Goal: Task Accomplishment & Management: Complete application form

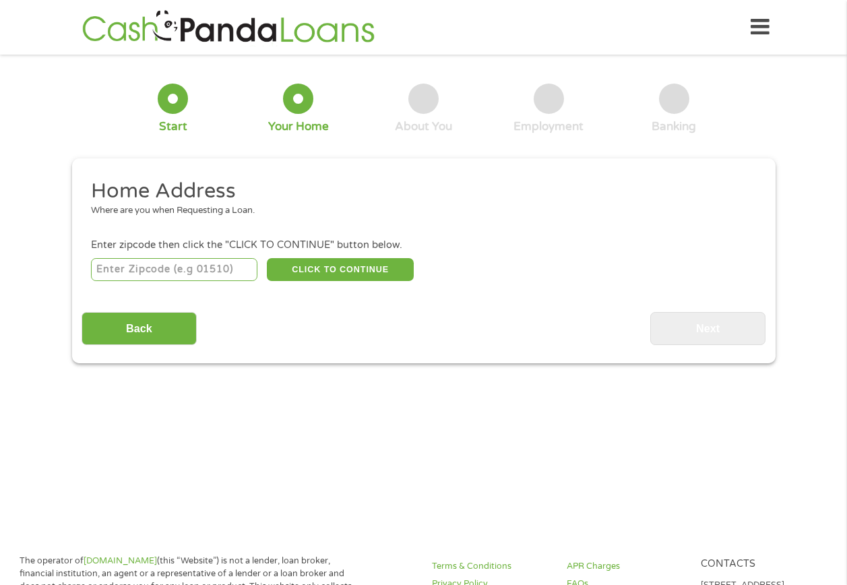
click at [142, 272] on input "number" at bounding box center [174, 269] width 166 height 23
type input "98391"
select select "[US_STATE]"
click at [385, 270] on button "CLICK TO CONTINUE" at bounding box center [340, 269] width 147 height 23
type input "98391"
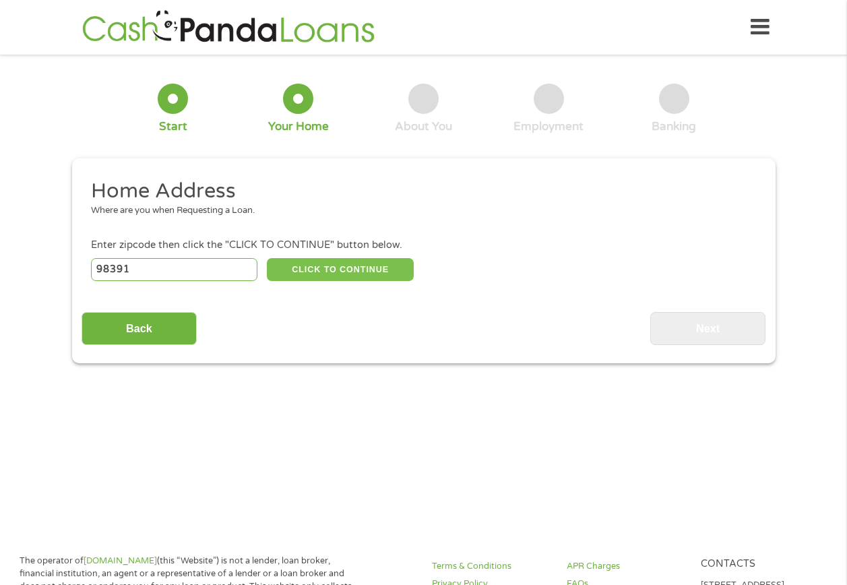
type input "Bonney Lake"
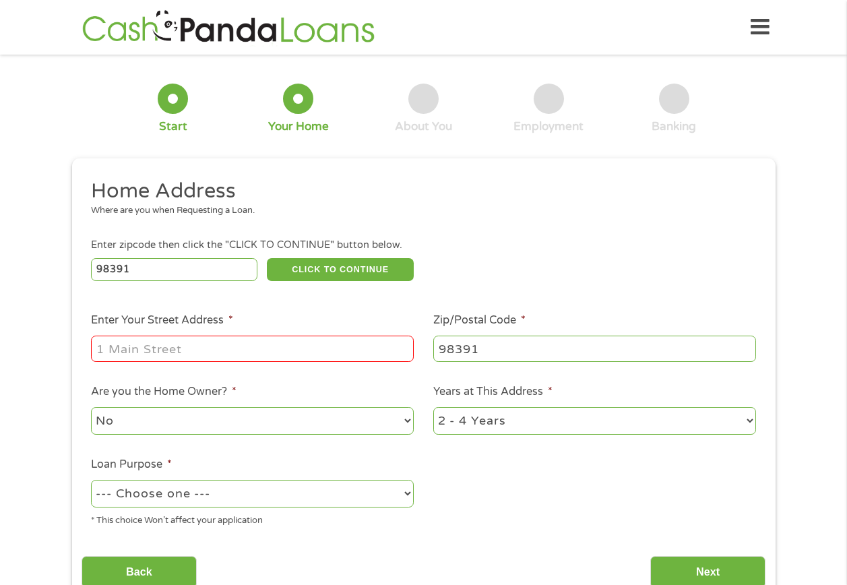
click at [172, 345] on input "Enter Your Street Address *" at bounding box center [252, 349] width 323 height 26
type input "18006 41st Street Court East"
drag, startPoint x: 229, startPoint y: 417, endPoint x: 216, endPoint y: 419, distance: 12.2
click at [229, 417] on select "No Yes" at bounding box center [252, 421] width 323 height 28
select select "yes"
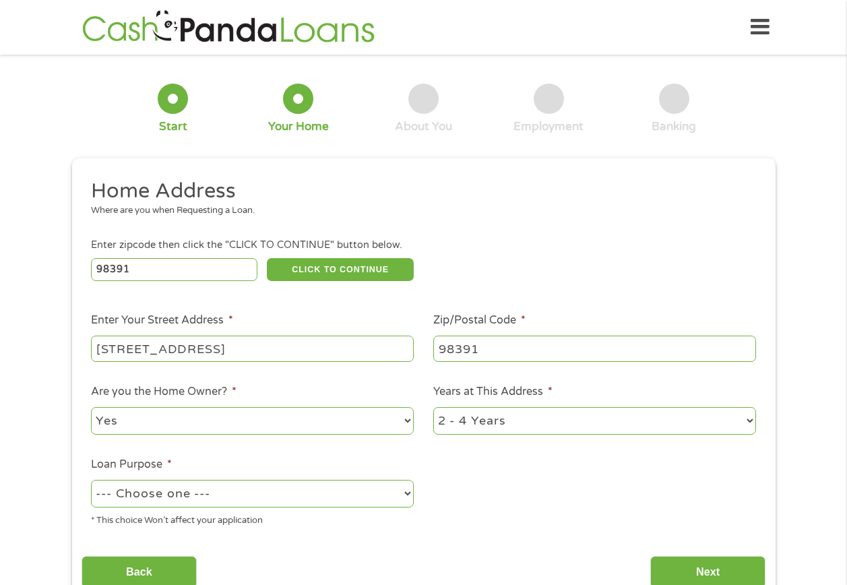
click at [91, 407] on select "No Yes" at bounding box center [252, 421] width 323 height 28
click at [518, 423] on select "1 Year or less 1 - 2 Years 2 - 4 Years Over 4 Years" at bounding box center [594, 421] width 323 height 28
select select "60months"
click at [433, 407] on select "1 Year or less 1 - 2 Years 2 - 4 Years Over 4 Years" at bounding box center [594, 421] width 323 height 28
click at [223, 493] on select "--- Choose one --- Pay Bills Debt Consolidation Home Improvement Major Purchase…" at bounding box center [252, 494] width 323 height 28
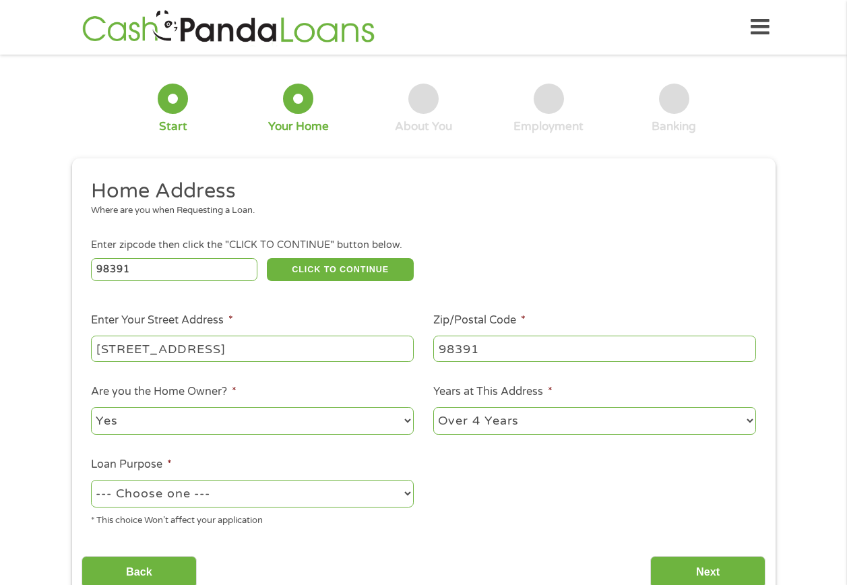
select select "homeimprovement"
click at [91, 480] on select "--- Choose one --- Pay Bills Debt Consolidation Home Improvement Major Purchase…" at bounding box center [252, 494] width 323 height 28
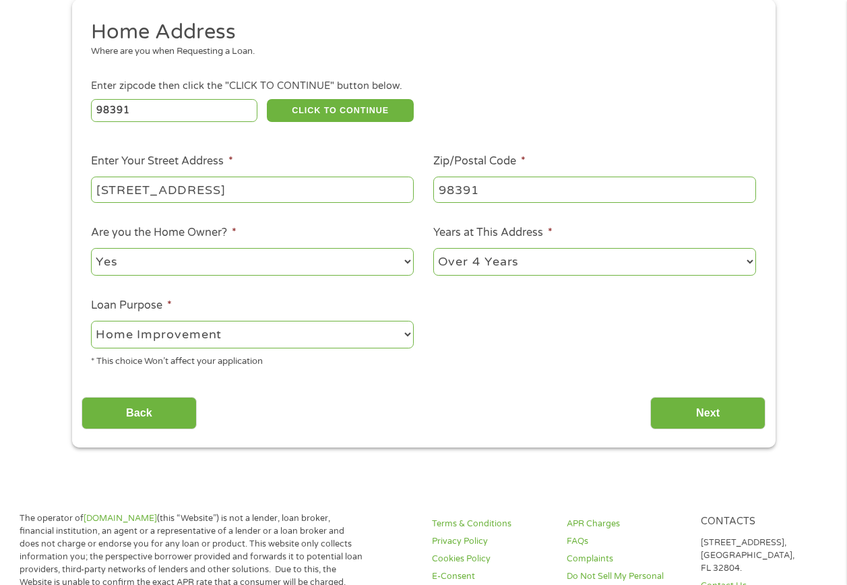
scroll to position [202, 0]
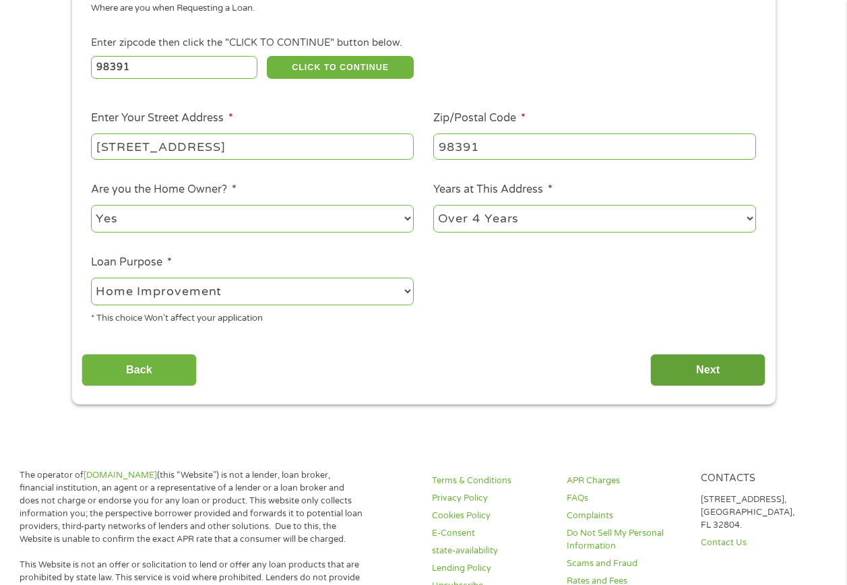
click at [741, 367] on input "Next" at bounding box center [707, 370] width 115 height 33
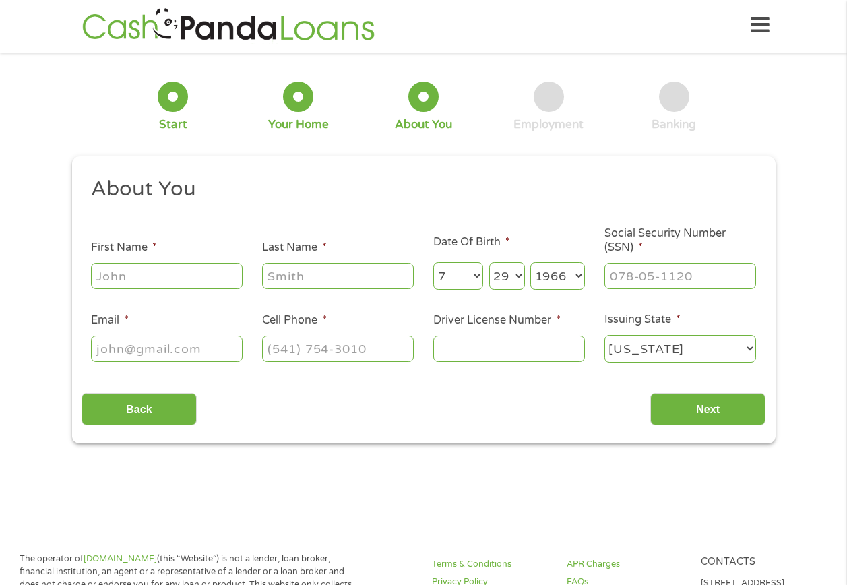
scroll to position [0, 0]
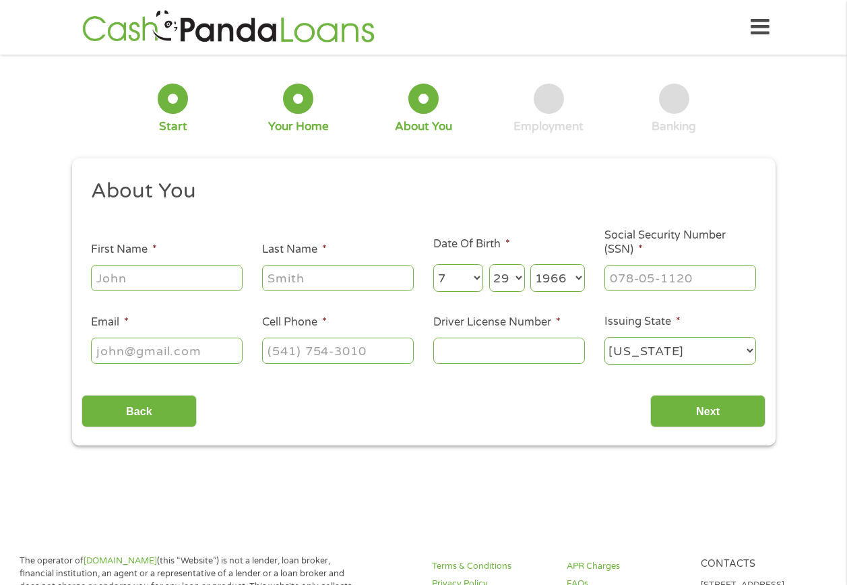
click at [140, 276] on input "First Name *" at bounding box center [167, 278] width 152 height 26
type input "[PERSON_NAME]"
type input "[EMAIL_ADDRESS][DOMAIN_NAME]"
type input "[PHONE_NUMBER]"
click at [342, 276] on input "Last Name *" at bounding box center [338, 278] width 152 height 26
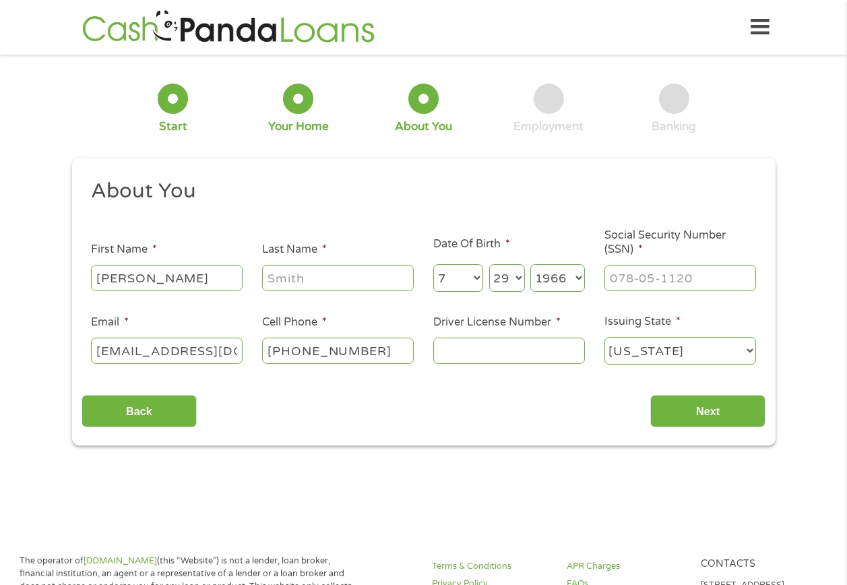
type input "[PERSON_NAME]"
type input "HARBORSTONE CREDIT UNION"
type input "___-__-____"
click at [455, 273] on select "Month 1 2 3 4 5 6 7 8 9 10 11 12" at bounding box center [458, 278] width 51 height 28
select select "6"
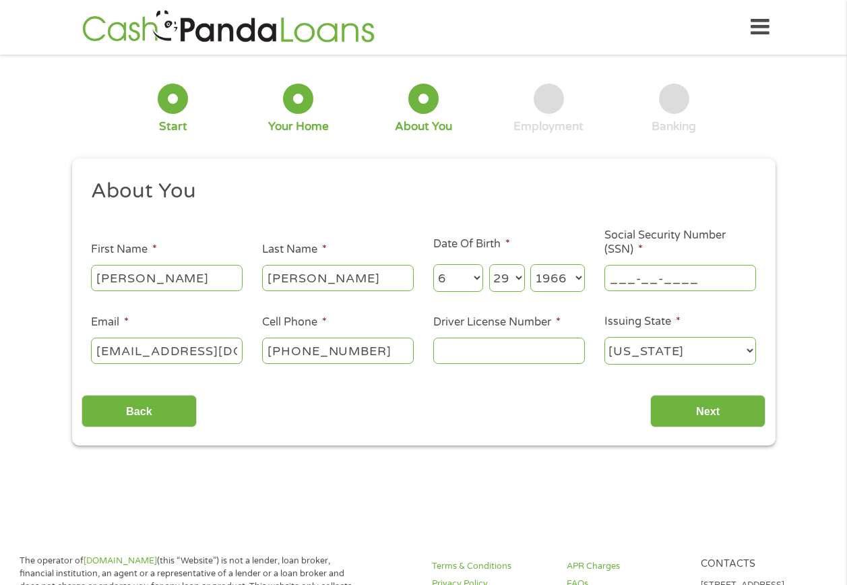
click at [433, 264] on select "Month 1 2 3 4 5 6 7 8 9 10 11 12" at bounding box center [458, 278] width 51 height 28
click at [506, 274] on select "Day 1 2 3 4 5 6 7 8 9 10 11 12 13 14 15 16 17 18 19 20 21 22 23 24 25 26 27 28 …" at bounding box center [507, 278] width 36 height 28
click at [508, 280] on select "Day 1 2 3 4 5 6 7 8 9 10 11 12 13 14 15 16 17 18 19 20 21 22 23 24 25 26 27 28 …" at bounding box center [507, 278] width 36 height 28
select select "7"
click at [489, 264] on select "Day 1 2 3 4 5 6 7 8 9 10 11 12 13 14 15 16 17 18 19 20 21 22 23 24 25 26 27 28 …" at bounding box center [507, 278] width 36 height 28
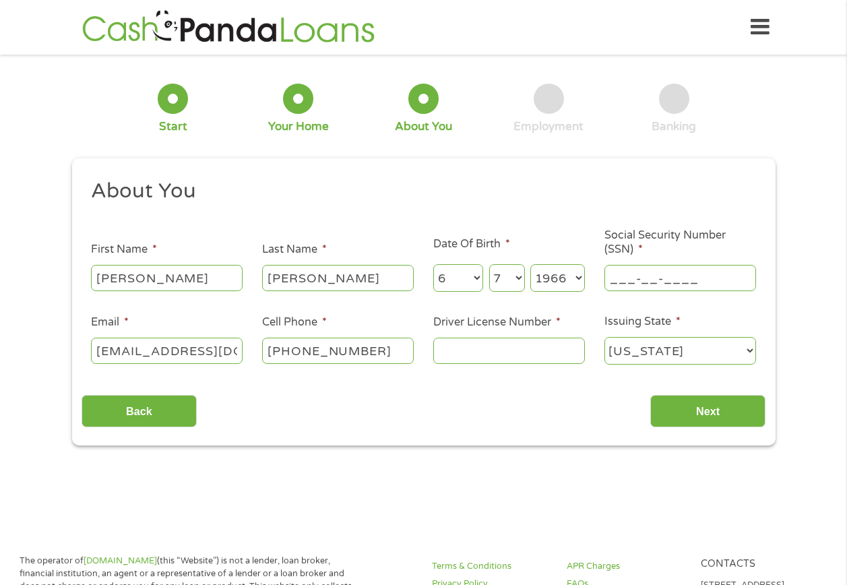
click at [573, 277] on select "Year [DATE] 2006 2005 2004 2003 2002 2001 2000 1999 1998 1997 1996 1995 1994 19…" at bounding box center [558, 278] width 55 height 28
select select "1959"
click at [531, 264] on select "Year [DATE] 2006 2005 2004 2003 2002 2001 2000 1999 1998 1997 1996 1995 1994 19…" at bounding box center [558, 278] width 55 height 28
click at [612, 278] on input "___-__-____" at bounding box center [681, 278] width 152 height 26
click at [610, 278] on input "___-__-____" at bounding box center [681, 278] width 152 height 26
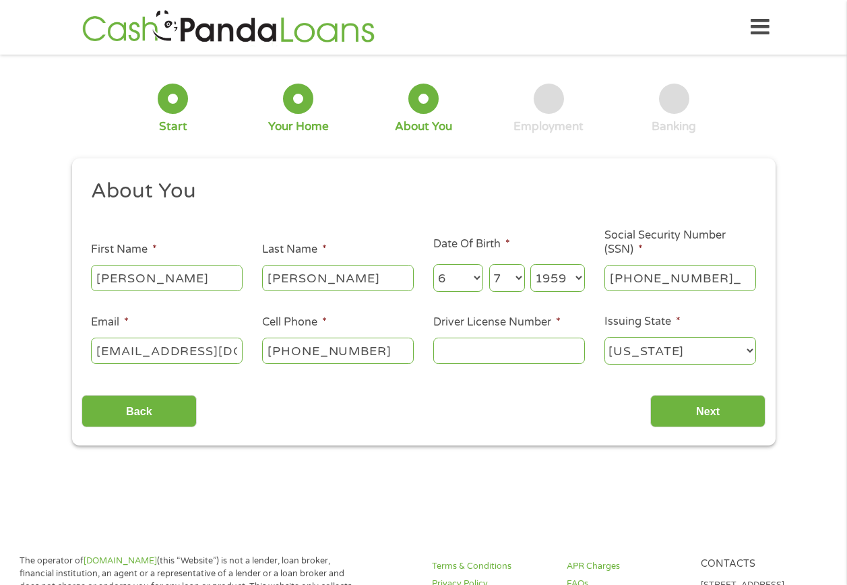
type input "538-68-3084"
click at [467, 351] on input "Driver License Number *" at bounding box center [509, 351] width 152 height 26
type input "dorflba4m9"
drag, startPoint x: 220, startPoint y: 350, endPoint x: -3, endPoint y: 335, distance: 222.9
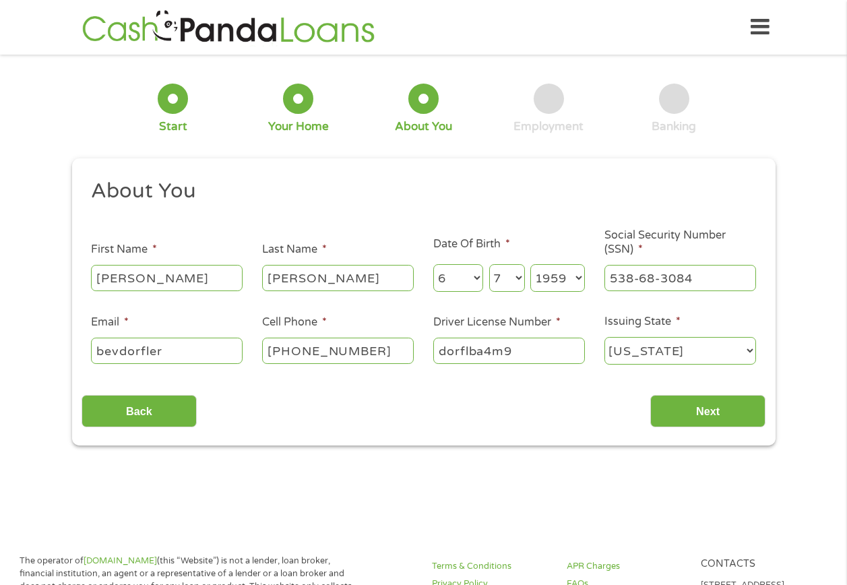
type input "[EMAIL_ADDRESS][DOMAIN_NAME]"
click at [706, 399] on input "Next" at bounding box center [707, 411] width 115 height 33
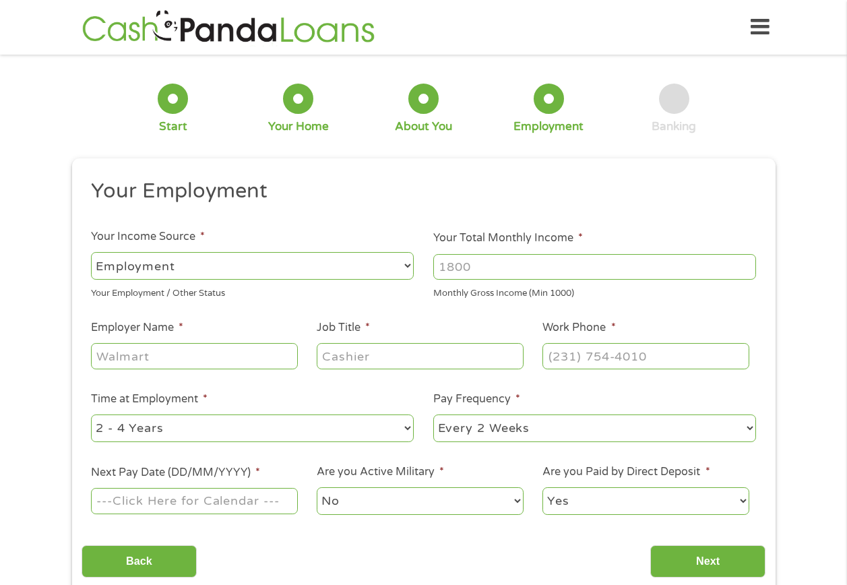
click at [709, 406] on li "Pay Frequency * --- Choose one --- Every 2 Weeks Every Week Monthly Semi-Monthly" at bounding box center [595, 417] width 342 height 53
click at [200, 268] on select "--- Choose one --- Employment Self Employed Benefits" at bounding box center [252, 266] width 323 height 28
click at [91, 252] on select "--- Choose one --- Employment Self Employed Benefits" at bounding box center [252, 266] width 323 height 28
click at [500, 266] on input "Your Total Monthly Income *" at bounding box center [594, 267] width 323 height 26
drag, startPoint x: 500, startPoint y: 266, endPoint x: 261, endPoint y: 252, distance: 239.7
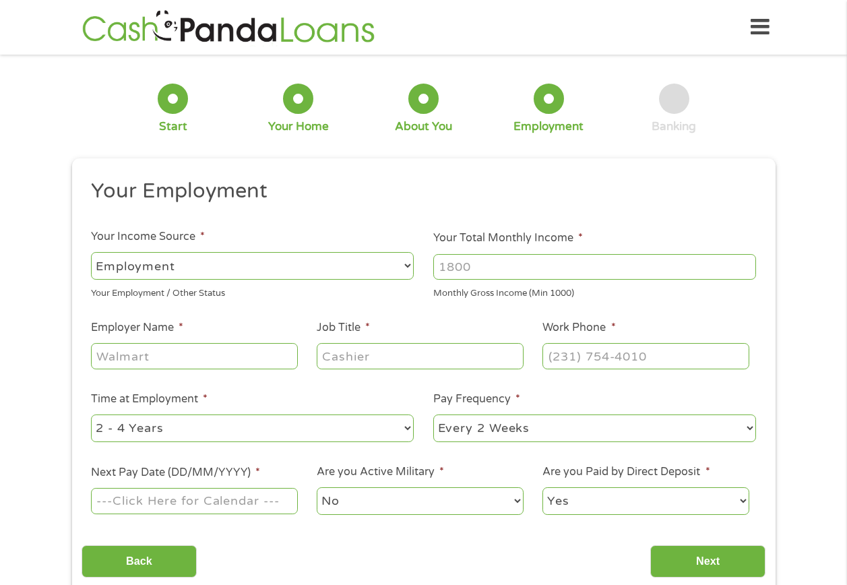
click at [261, 252] on ul "Your Employment Your Income Source * --- Choose one --- Employment Self Employe…" at bounding box center [424, 352] width 684 height 349
type input "6400"
click at [195, 357] on input "Employer Name *" at bounding box center [194, 356] width 206 height 26
type input "State of Washington"
click at [382, 358] on input "Job Title *" at bounding box center [420, 356] width 206 height 26
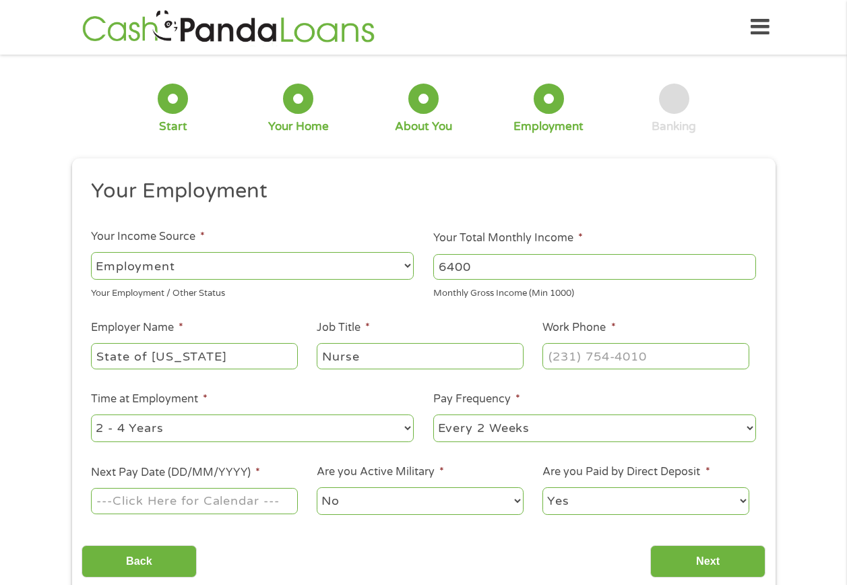
type input "Nurse"
click at [566, 359] on input "(___) ___-____" at bounding box center [646, 356] width 206 height 26
click at [572, 352] on input "(__3) 602-5488" at bounding box center [646, 356] width 206 height 26
drag, startPoint x: 576, startPoint y: 357, endPoint x: 513, endPoint y: 361, distance: 62.8
click at [513, 361] on ul "Your Employment Your Income Source * --- Choose one --- Employment Self Employe…" at bounding box center [424, 352] width 684 height 349
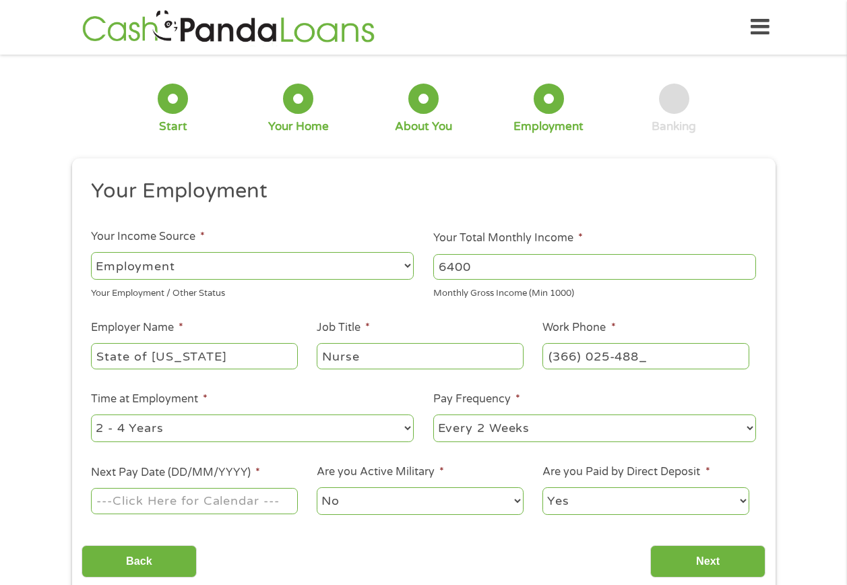
type input "(360) 602-5488"
click at [207, 425] on select "--- Choose one --- 1 Year or less 1 - 2 Years 2 - 4 Years Over 4 Years" at bounding box center [252, 429] width 323 height 28
select select "60months"
click at [91, 415] on select "--- Choose one --- 1 Year or less 1 - 2 Years 2 - 4 Years Over 4 Years" at bounding box center [252, 429] width 323 height 28
click at [541, 429] on select "--- Choose one --- Every 2 Weeks Every Week Monthly Semi-Monthly" at bounding box center [594, 429] width 323 height 28
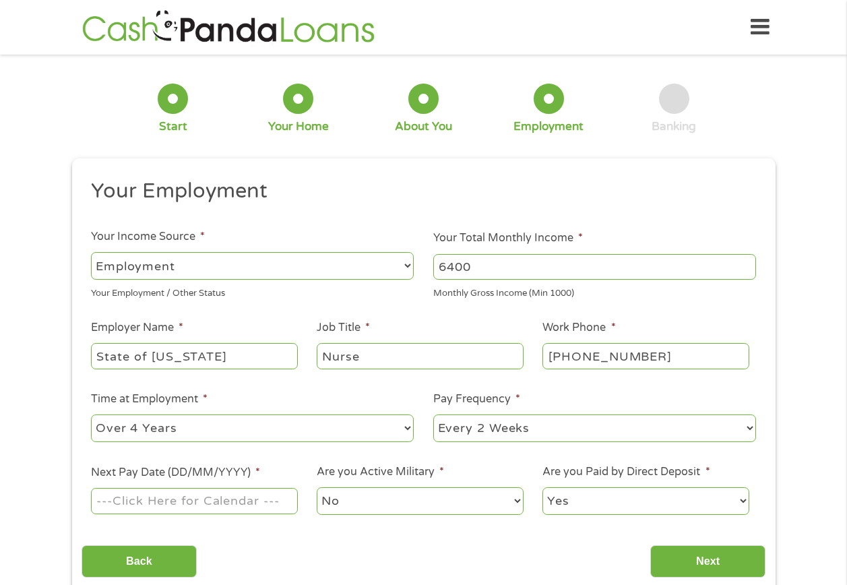
select select "semimonthly"
click at [433, 415] on select "--- Choose one --- Every 2 Weeks Every Week Monthly Semi-Monthly" at bounding box center [594, 429] width 323 height 28
click at [255, 506] on input "Next Pay Date (DD/MM/YYYY) *" at bounding box center [194, 501] width 206 height 26
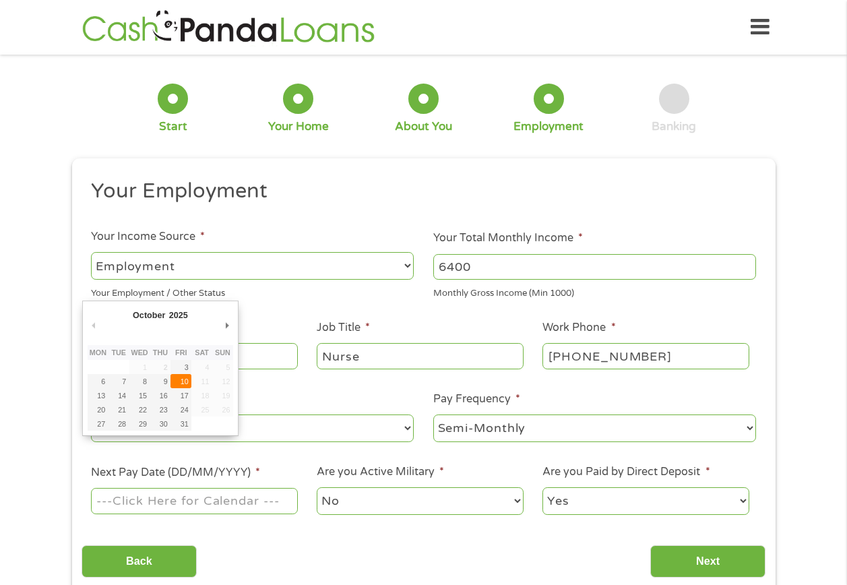
type input "[DATE]"
drag, startPoint x: 179, startPoint y: 380, endPoint x: 233, endPoint y: 425, distance: 70.3
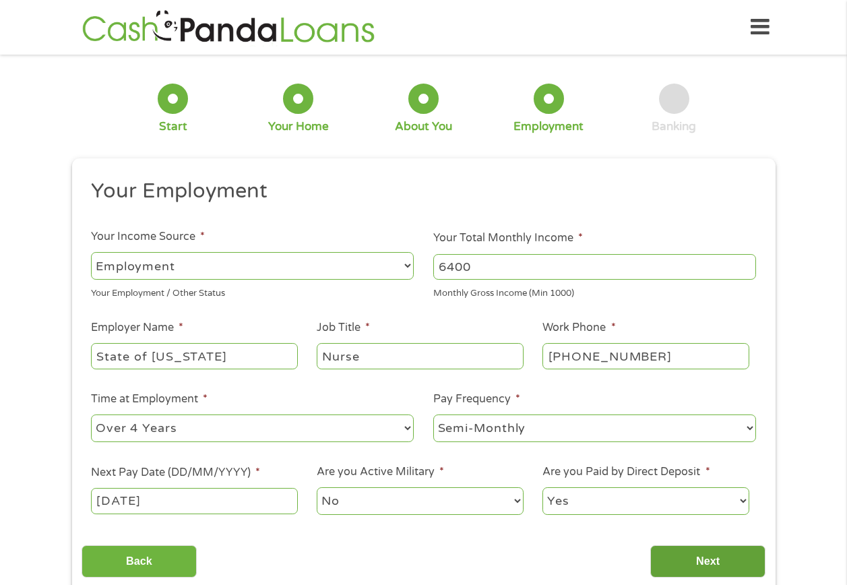
click at [721, 556] on input "Next" at bounding box center [707, 561] width 115 height 33
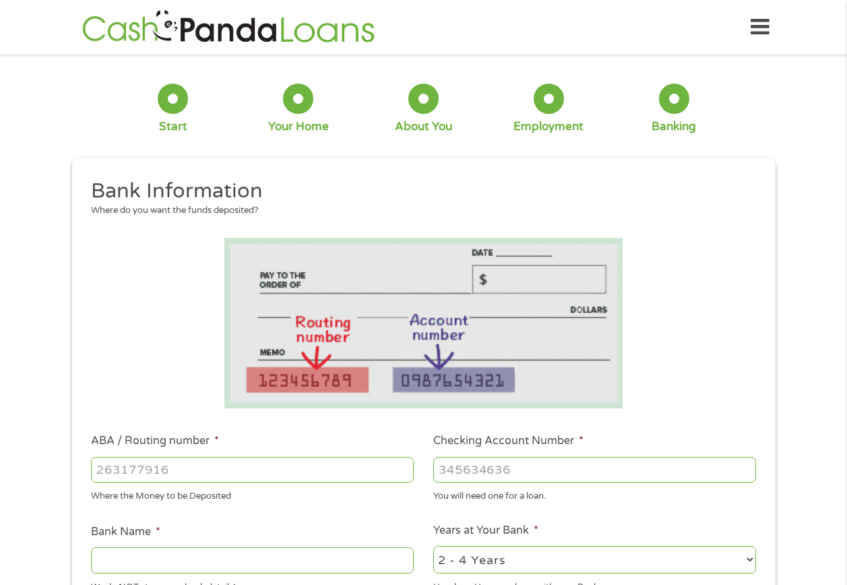
click at [170, 472] on input "ABA / Routing number *" at bounding box center [252, 470] width 323 height 26
type input "325180870"
type input "HARBORSTONE CREDIT UNION"
type input "325180870"
click at [489, 467] on input "Checking Account Number *" at bounding box center [594, 470] width 323 height 26
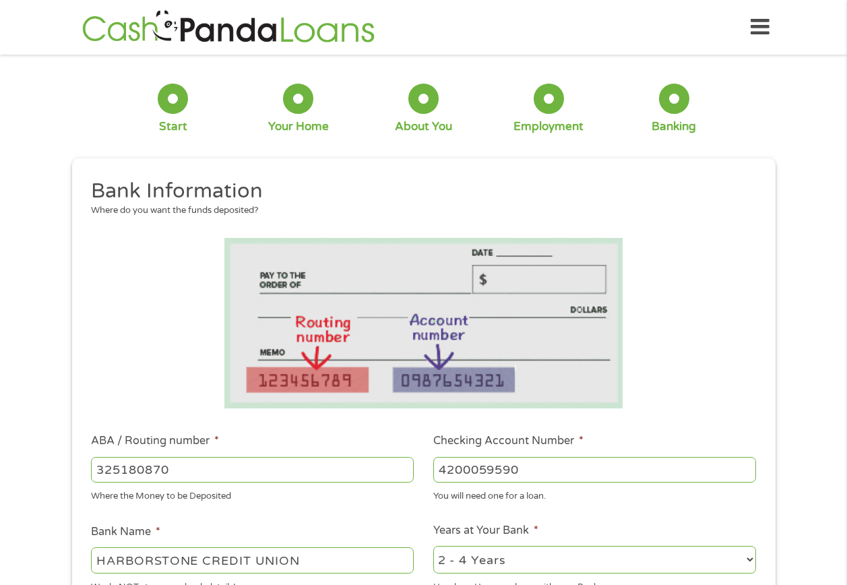
type input "4200059590"
click at [489, 551] on select "2 - 4 Years 6 - 12 Months 1 - 2 Years Over 4 Years" at bounding box center [594, 560] width 323 height 28
select select "60months"
click at [433, 546] on select "2 - 4 Years 6 - 12 Months 1 - 2 Years Over 4 Years" at bounding box center [594, 560] width 323 height 28
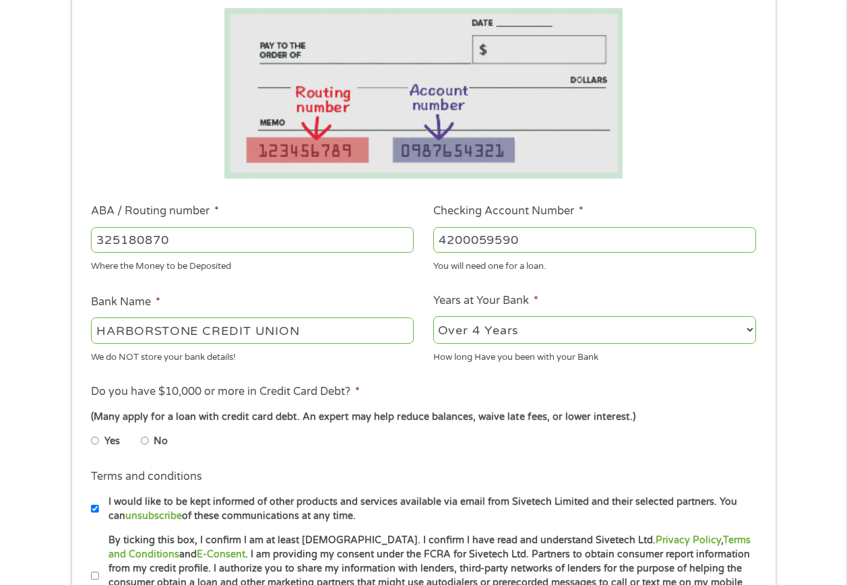
scroll to position [270, 0]
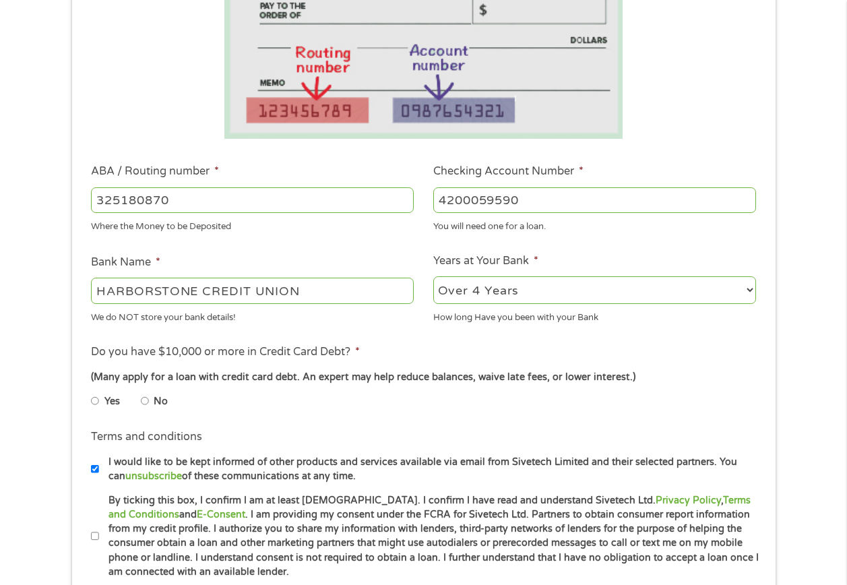
click at [140, 401] on li "Yes" at bounding box center [116, 401] width 50 height 26
click at [94, 533] on input "By ticking this box, I confirm I am at least [DEMOGRAPHIC_DATA]. I confirm I ha…" at bounding box center [95, 537] width 8 height 22
checkbox input "true"
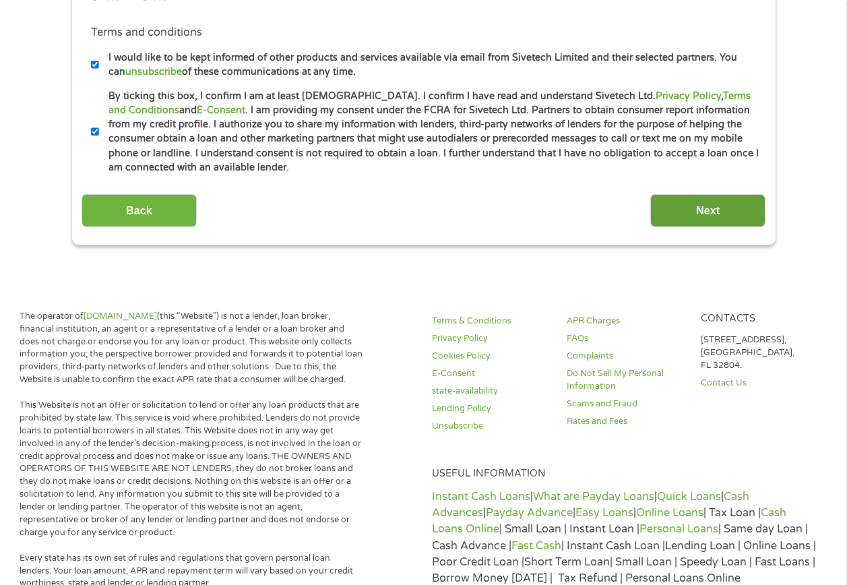
click at [721, 208] on input "Next" at bounding box center [707, 210] width 115 height 33
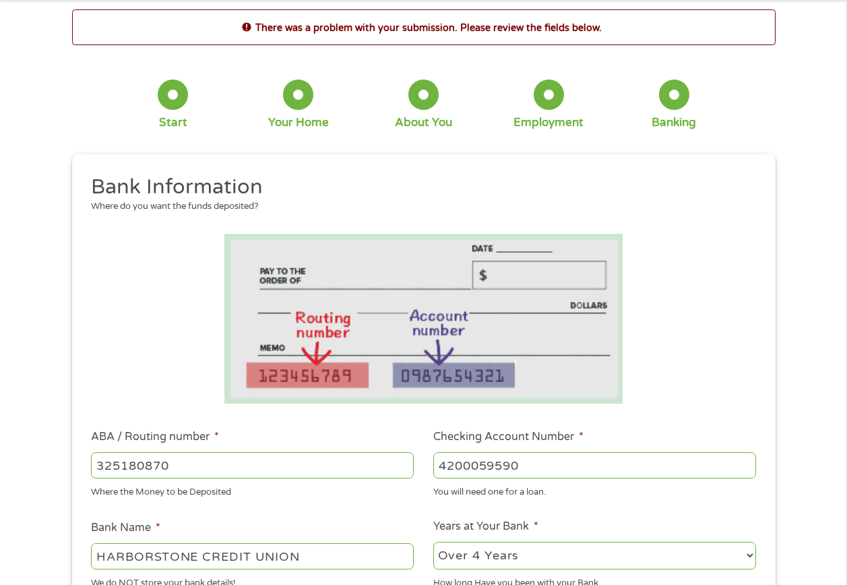
scroll to position [202, 0]
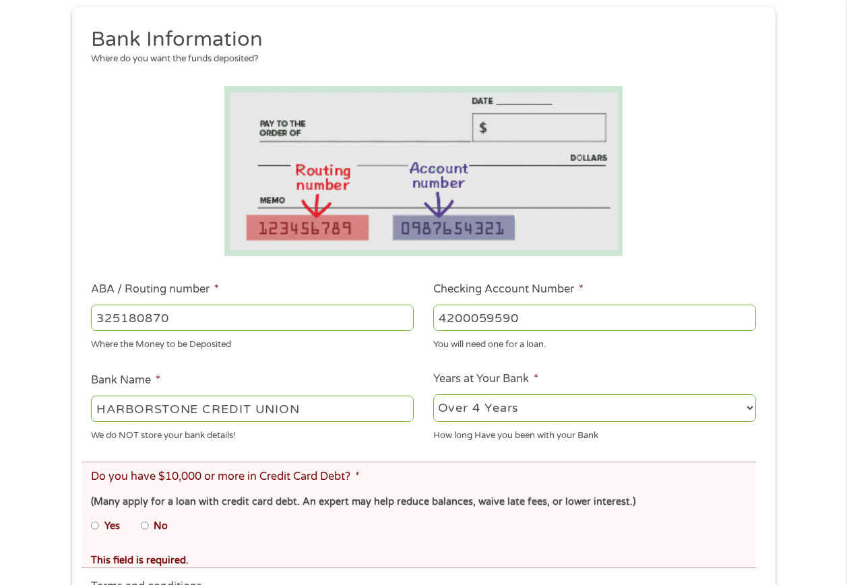
drag, startPoint x: 142, startPoint y: 525, endPoint x: 280, endPoint y: 549, distance: 140.3
click at [143, 525] on input "No" at bounding box center [145, 526] width 8 height 22
radio input "true"
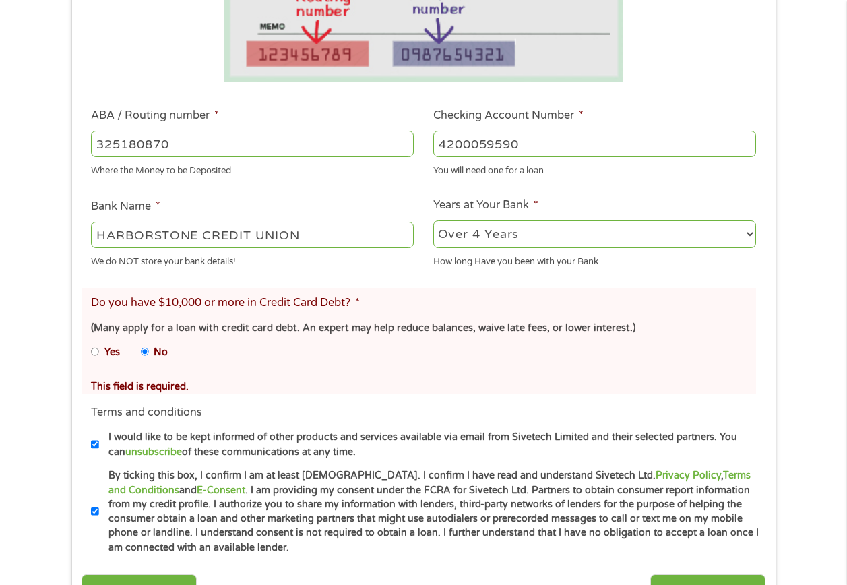
scroll to position [674, 0]
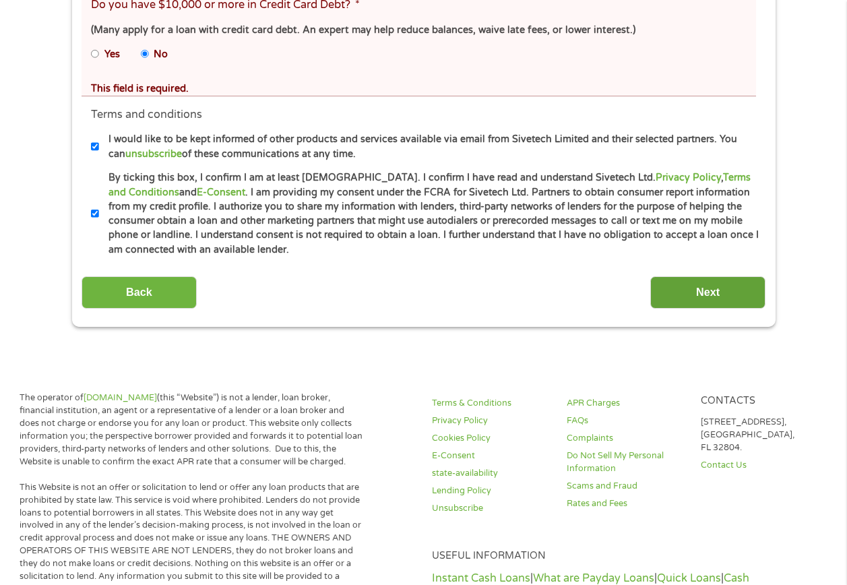
click at [717, 289] on input "Next" at bounding box center [707, 292] width 115 height 33
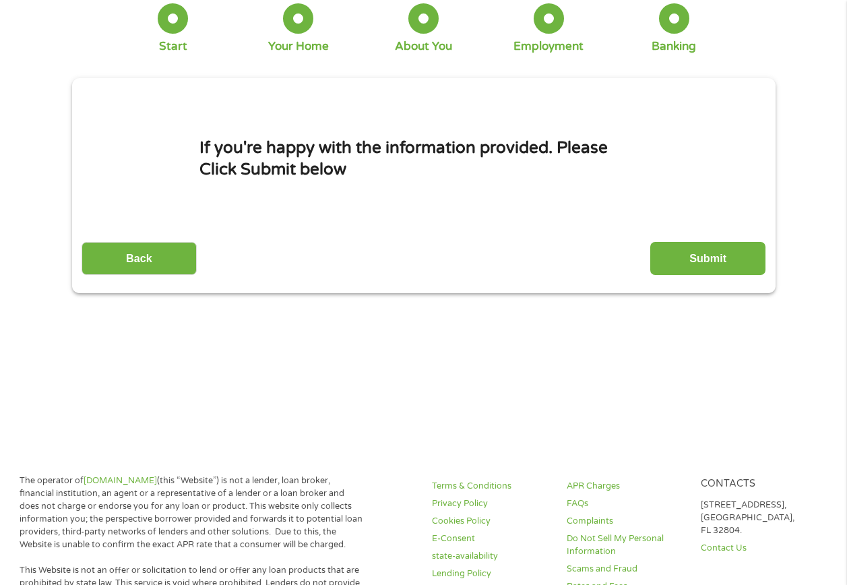
scroll to position [0, 0]
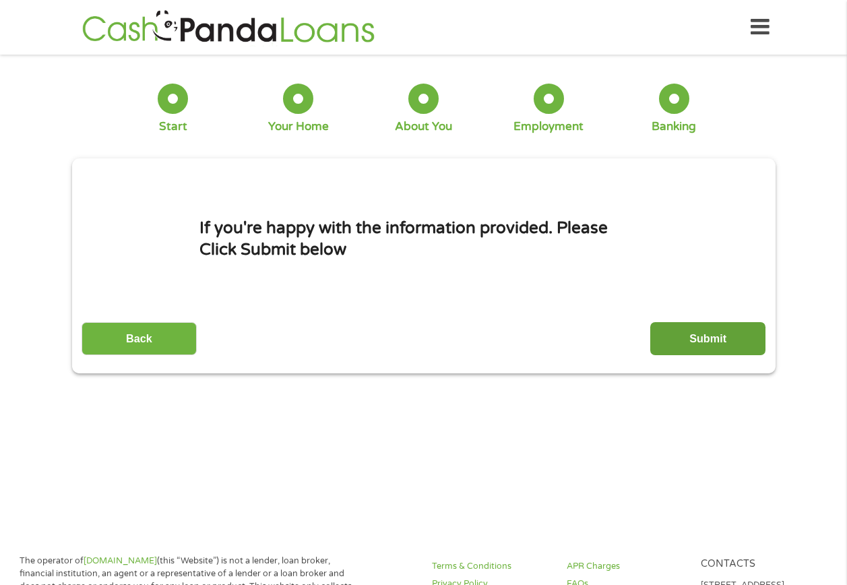
click at [716, 336] on input "Submit" at bounding box center [707, 338] width 115 height 33
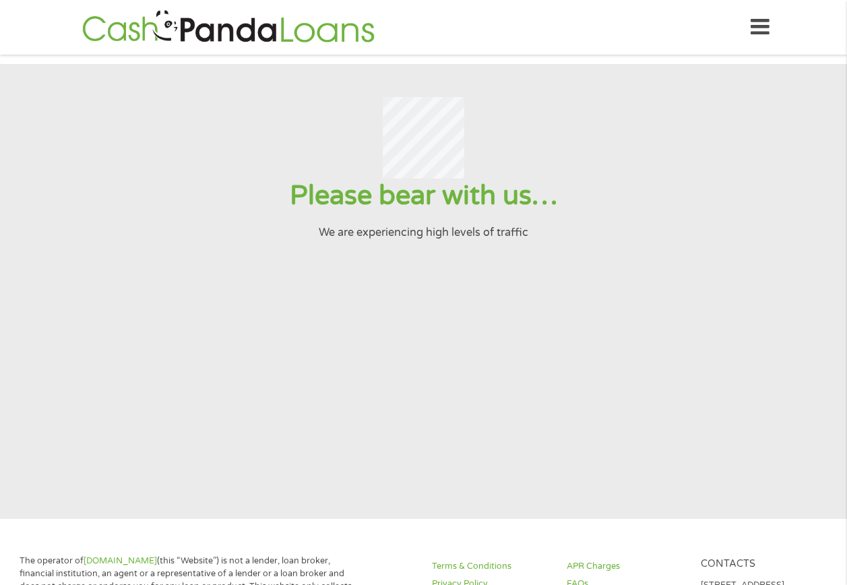
click at [762, 32] on icon at bounding box center [760, 27] width 19 height 33
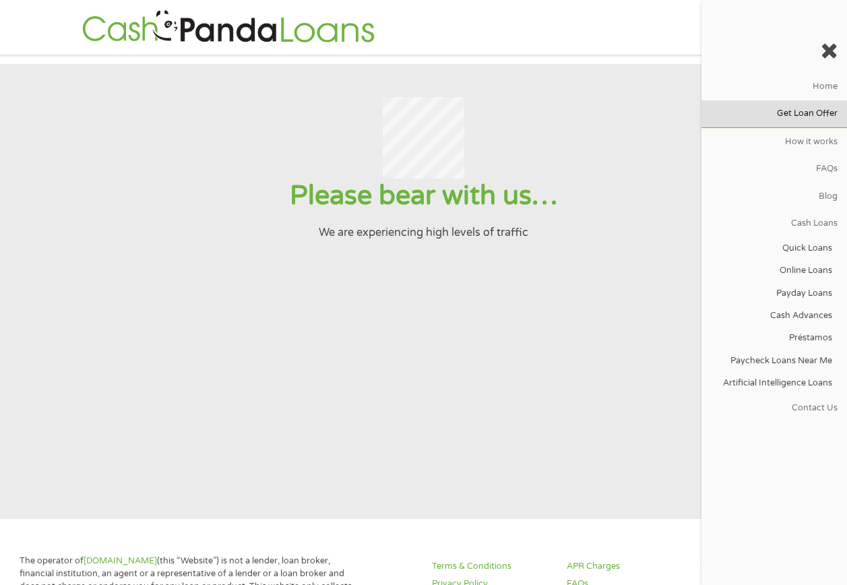
click at [826, 111] on link "Get Loan Offer" at bounding box center [775, 113] width 146 height 27
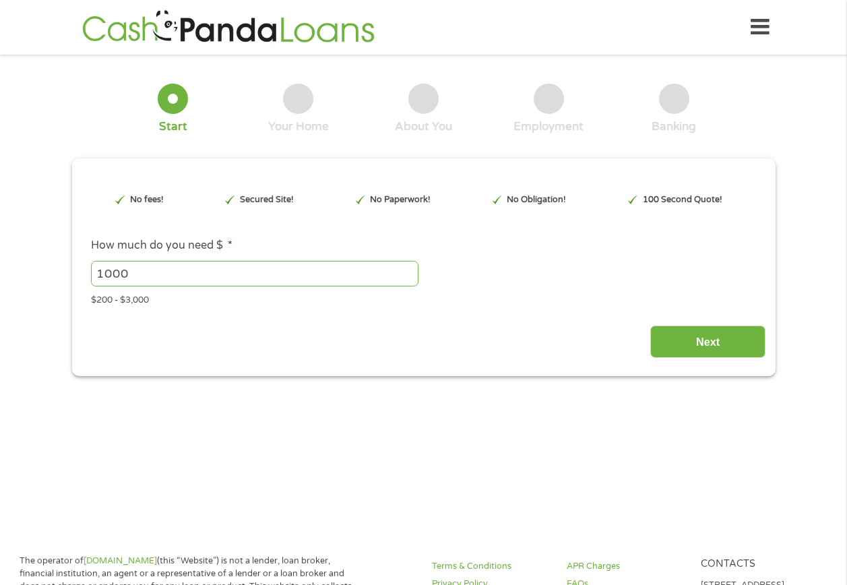
type input "EAIaIQobChMI9IWd772GkAMVidbCBB38rgngEAAYBCAAEgL1tvD_BwE"
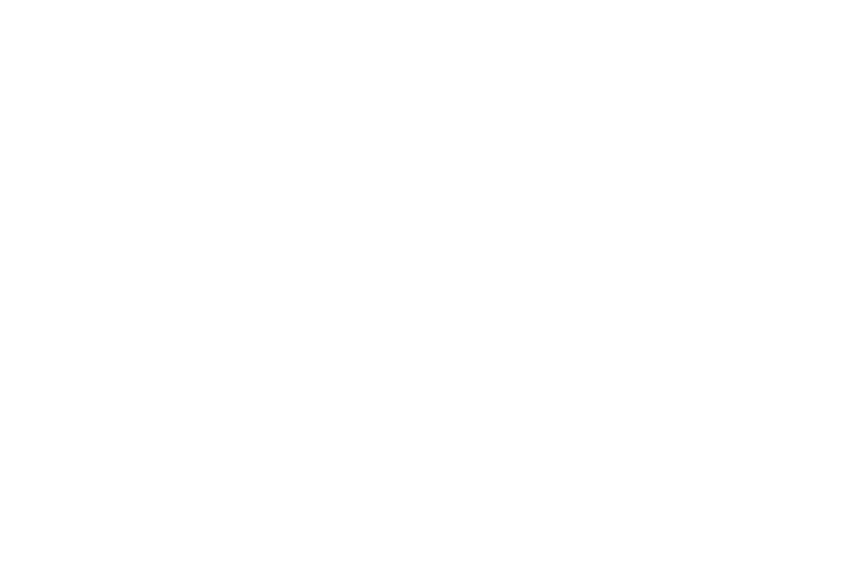
click at [0, 0] on html at bounding box center [0, 0] width 0 height 0
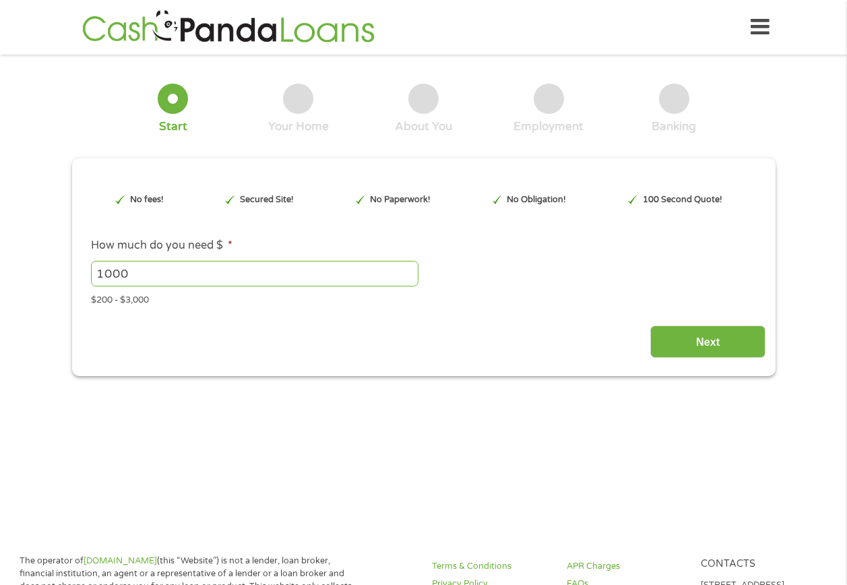
click at [764, 26] on icon at bounding box center [760, 27] width 19 height 33
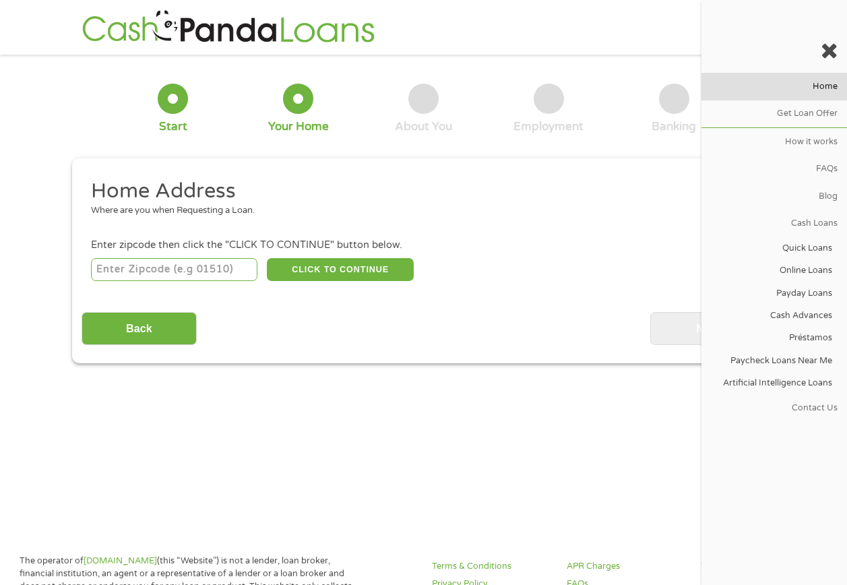
click at [826, 85] on link "Home" at bounding box center [775, 86] width 146 height 27
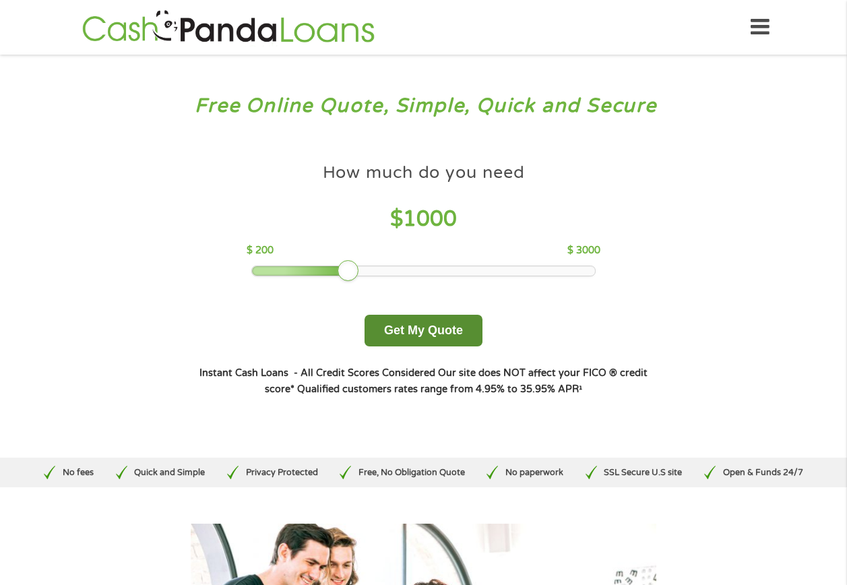
click at [428, 336] on button "Get My Quote" at bounding box center [424, 331] width 118 height 32
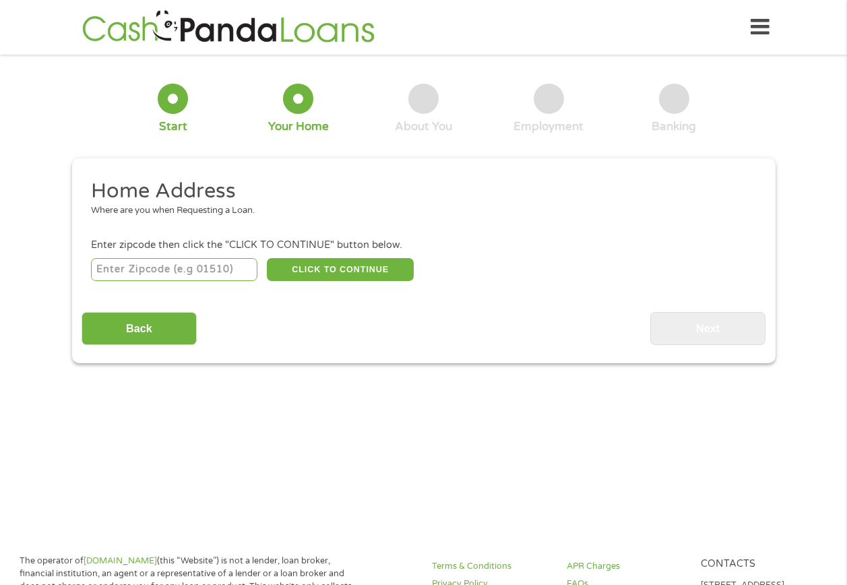
click at [211, 272] on input "number" at bounding box center [174, 269] width 166 height 23
type input "98391"
click at [370, 274] on button "CLICK TO CONTINUE" at bounding box center [340, 269] width 147 height 23
type input "98391"
type input "[PERSON_NAME][GEOGRAPHIC_DATA]"
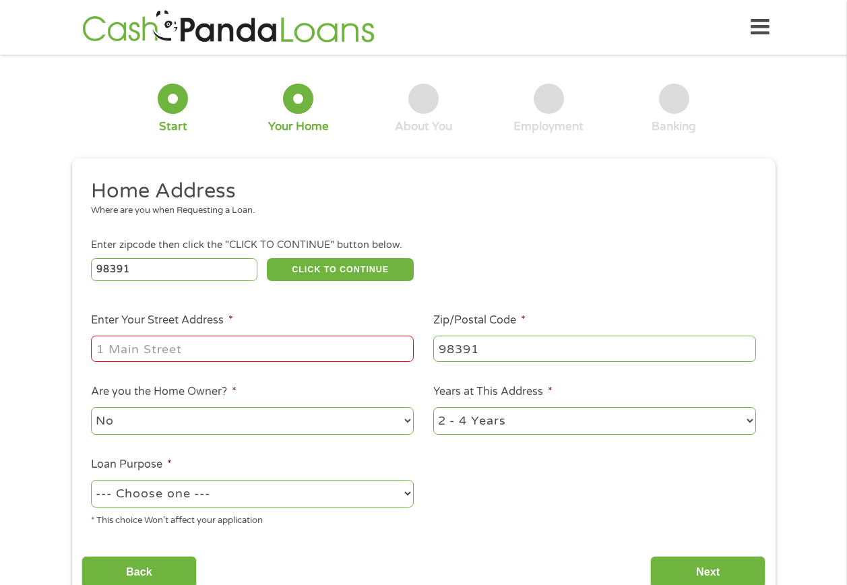
click at [169, 346] on input "Enter Your Street Address *" at bounding box center [252, 349] width 323 height 26
type input "[STREET_ADDRESS]"
click at [147, 423] on select "No Yes" at bounding box center [252, 421] width 323 height 28
select select "yes"
click at [91, 407] on select "No Yes" at bounding box center [252, 421] width 323 height 28
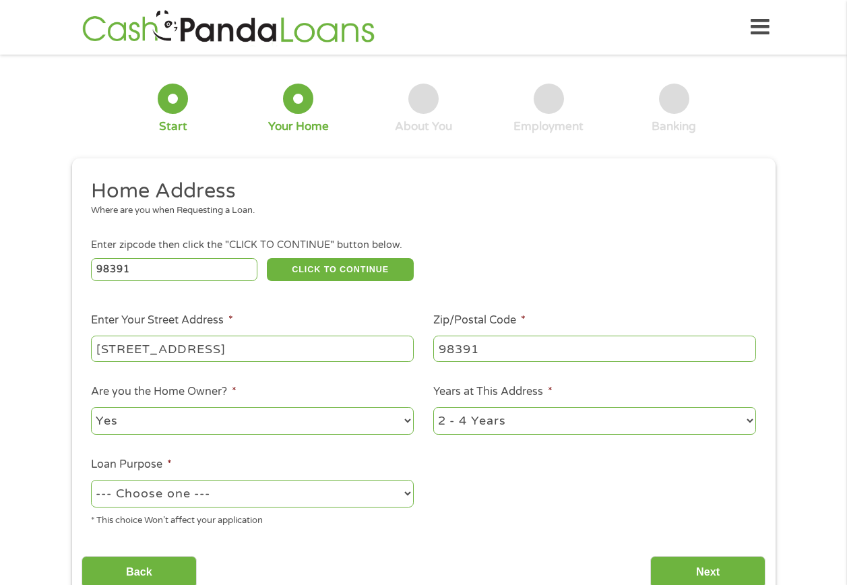
drag, startPoint x: 541, startPoint y: 417, endPoint x: 531, endPoint y: 433, distance: 19.7
click at [541, 419] on select "1 Year or less 1 - 2 Years 2 - 4 Years Over 4 Years" at bounding box center [594, 421] width 323 height 28
select select "60months"
click at [433, 407] on select "1 Year or less 1 - 2 Years 2 - 4 Years Over 4 Years" at bounding box center [594, 421] width 323 height 28
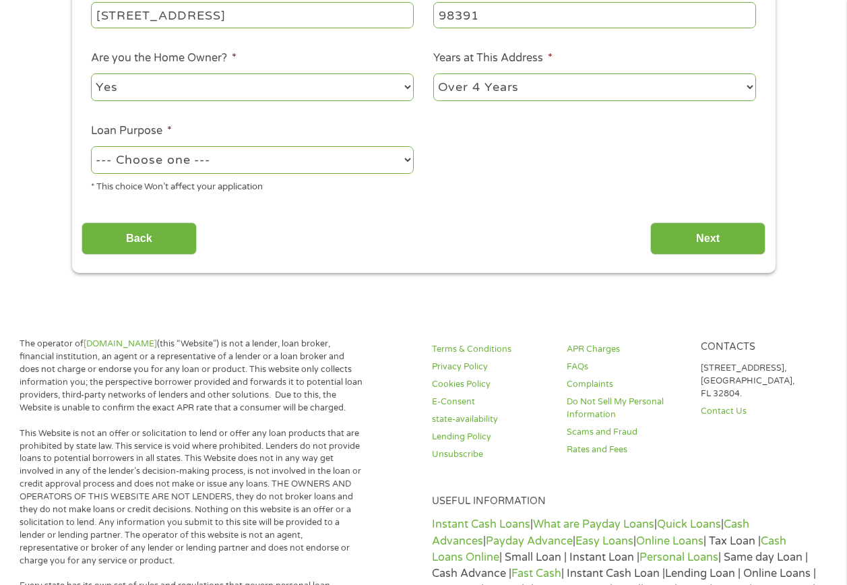
scroll to position [337, 0]
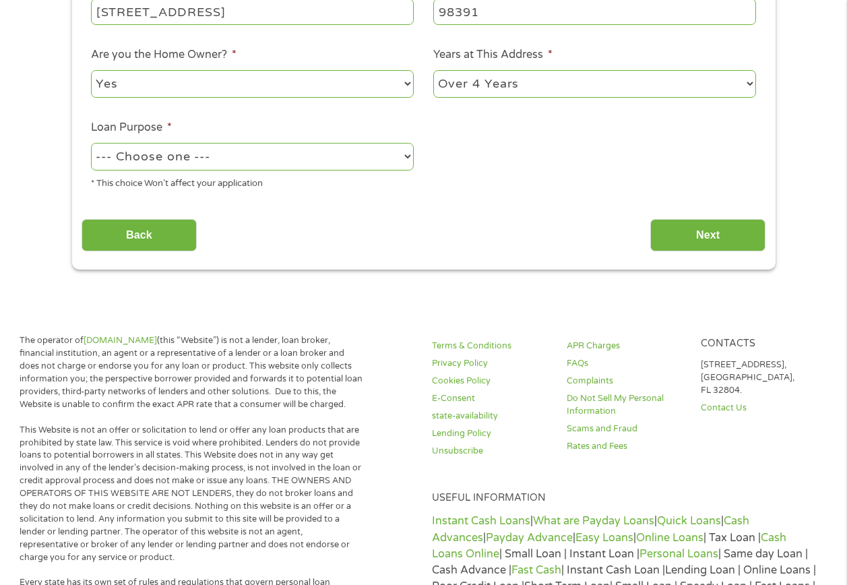
click at [398, 156] on select "--- Choose one --- Pay Bills Debt Consolidation Home Improvement Major Purchase…" at bounding box center [252, 157] width 323 height 28
select select "homeimprovement"
click at [91, 143] on select "--- Choose one --- Pay Bills Debt Consolidation Home Improvement Major Purchase…" at bounding box center [252, 157] width 323 height 28
click at [721, 233] on input "Next" at bounding box center [707, 235] width 115 height 33
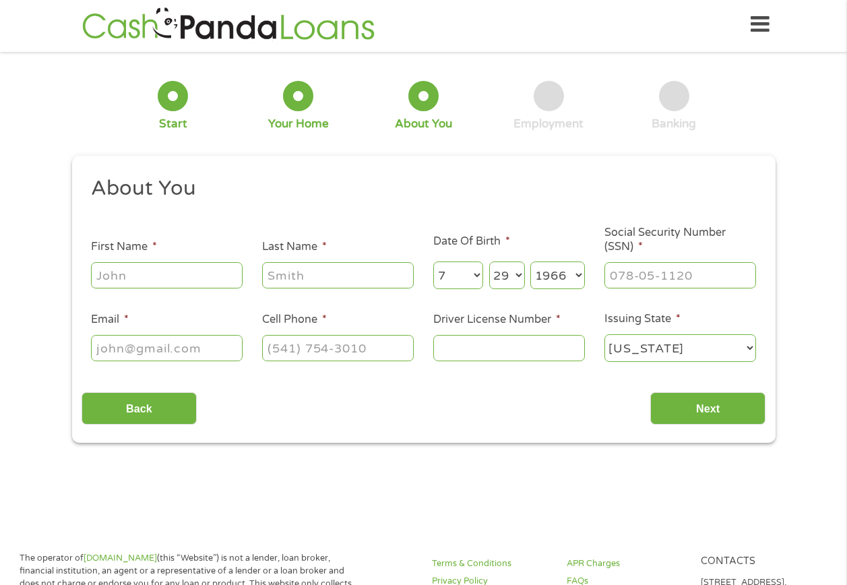
scroll to position [0, 0]
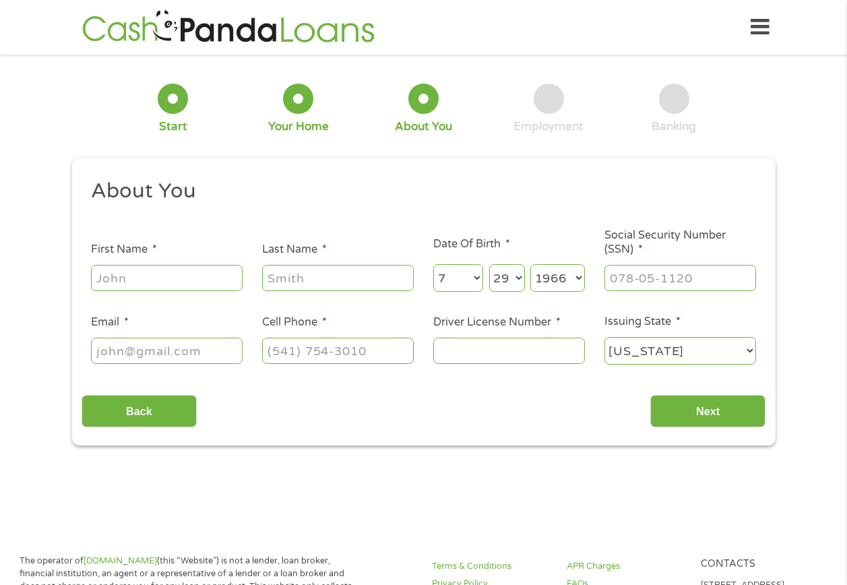
click at [121, 276] on input "First Name *" at bounding box center [167, 278] width 152 height 26
type input "[PERSON_NAME]"
type input "[EMAIL_ADDRESS][DOMAIN_NAME]"
type input "[PHONE_NUMBER]"
click at [340, 271] on input "Last Name *" at bounding box center [338, 278] width 152 height 26
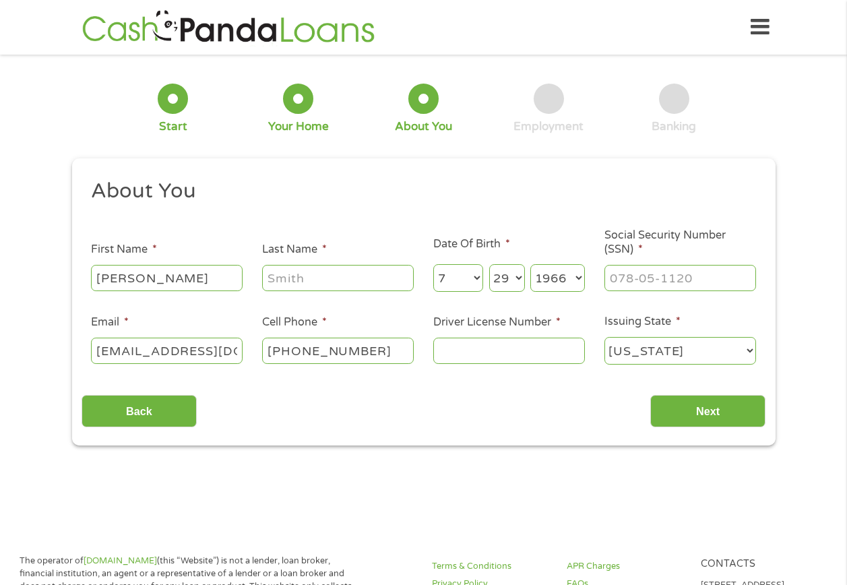
type input "[PERSON_NAME]"
type input "HARBORSTONE CREDIT UNION"
type input "___-__-____"
click at [472, 273] on select "Month 1 2 3 4 5 6 7 8 9 10 11 12" at bounding box center [458, 278] width 51 height 28
select select "6"
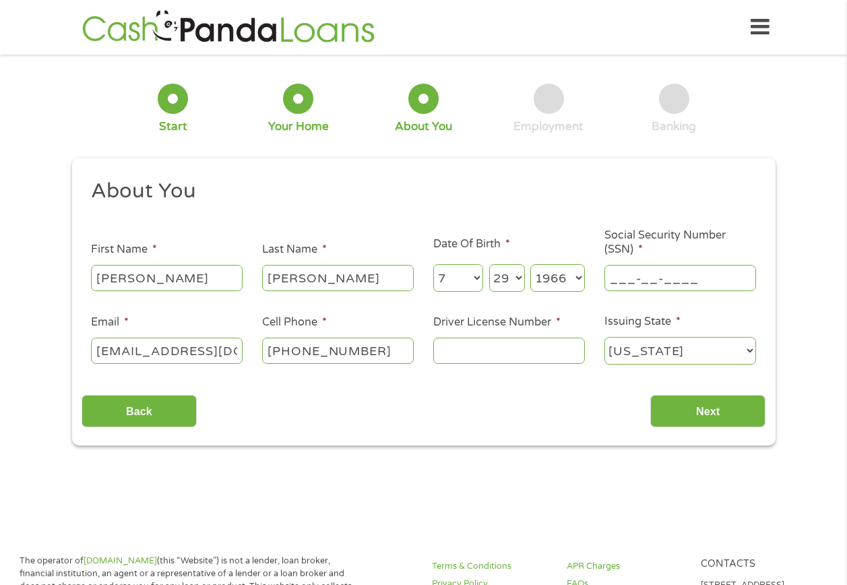
click at [433, 264] on select "Month 1 2 3 4 5 6 7 8 9 10 11 12" at bounding box center [458, 278] width 51 height 28
click at [512, 276] on select "Day 1 2 3 4 5 6 7 8 9 10 11 12 13 14 15 16 17 18 19 20 21 22 23 24 25 26 27 28 …" at bounding box center [507, 278] width 36 height 28
drag, startPoint x: 515, startPoint y: 276, endPoint x: 486, endPoint y: 243, distance: 44.5
click at [515, 276] on select "Day 1 2 3 4 5 6 7 8 9 10 11 12 13 14 15 16 17 18 19 20 21 22 23 24 25 26 27 28 …" at bounding box center [507, 278] width 36 height 28
select select "7"
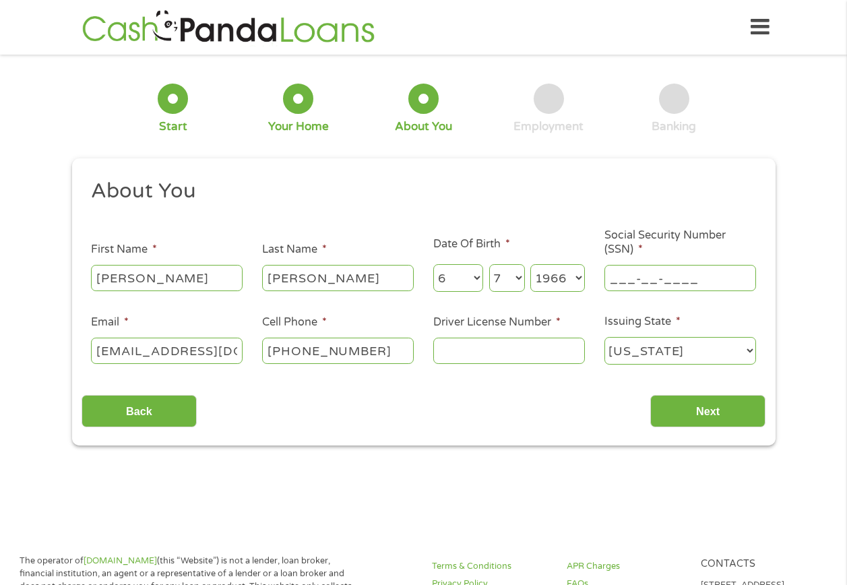
click at [489, 264] on select "Day 1 2 3 4 5 6 7 8 9 10 11 12 13 14 15 16 17 18 19 20 21 22 23 24 25 26 27 28 …" at bounding box center [507, 278] width 36 height 28
drag, startPoint x: 576, startPoint y: 278, endPoint x: 569, endPoint y: 268, distance: 11.6
click at [576, 278] on select "Year [DATE] 2006 2005 2004 2003 2002 2001 2000 1999 1998 1997 1996 1995 1994 19…" at bounding box center [558, 278] width 55 height 28
select select "1959"
click at [531, 264] on select "Year [DATE] 2006 2005 2004 2003 2002 2001 2000 1999 1998 1997 1996 1995 1994 19…" at bounding box center [558, 278] width 55 height 28
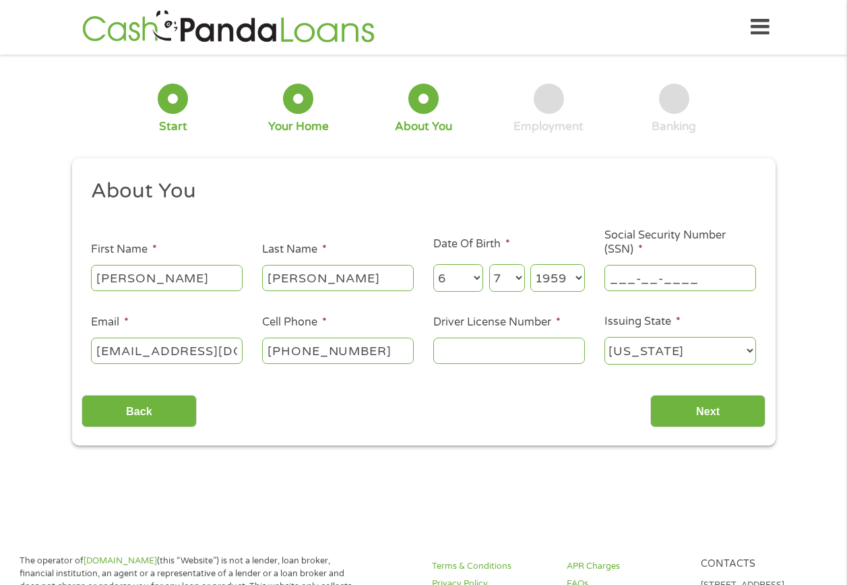
click at [623, 280] on input "___-__-____" at bounding box center [681, 278] width 152 height 26
type input "538-68-3084"
drag, startPoint x: 168, startPoint y: 353, endPoint x: 0, endPoint y: 331, distance: 169.3
type input "[EMAIL_ADDRESS][DOMAIN_NAME]"
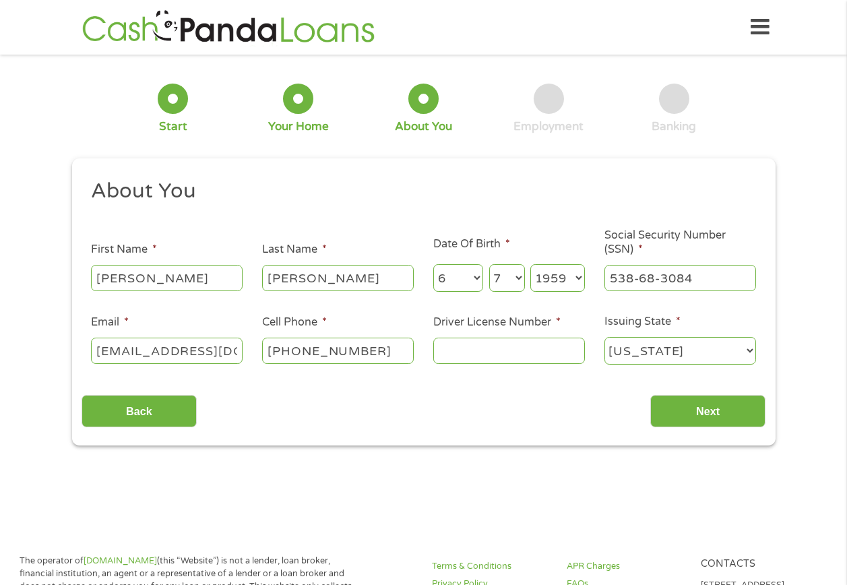
click at [505, 357] on input "Driver License Number *" at bounding box center [509, 351] width 152 height 26
type input "dorflba349m9"
click at [689, 404] on input "Next" at bounding box center [707, 411] width 115 height 33
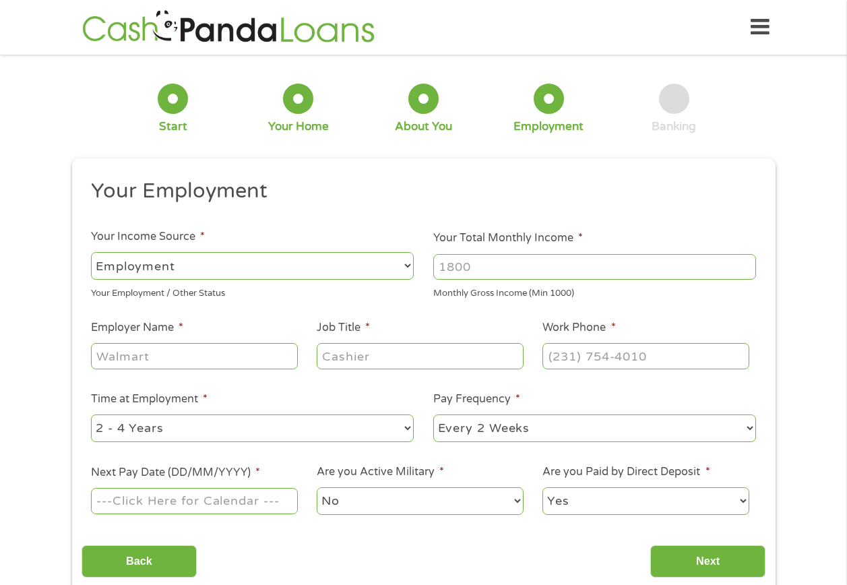
click at [505, 273] on input "Your Total Monthly Income *" at bounding box center [594, 267] width 323 height 26
type input "6200"
click at [146, 349] on input "Employer Name *" at bounding box center [194, 356] width 206 height 26
type input "[US_STATE] state"
click at [386, 358] on input "Job Title *" at bounding box center [420, 356] width 206 height 26
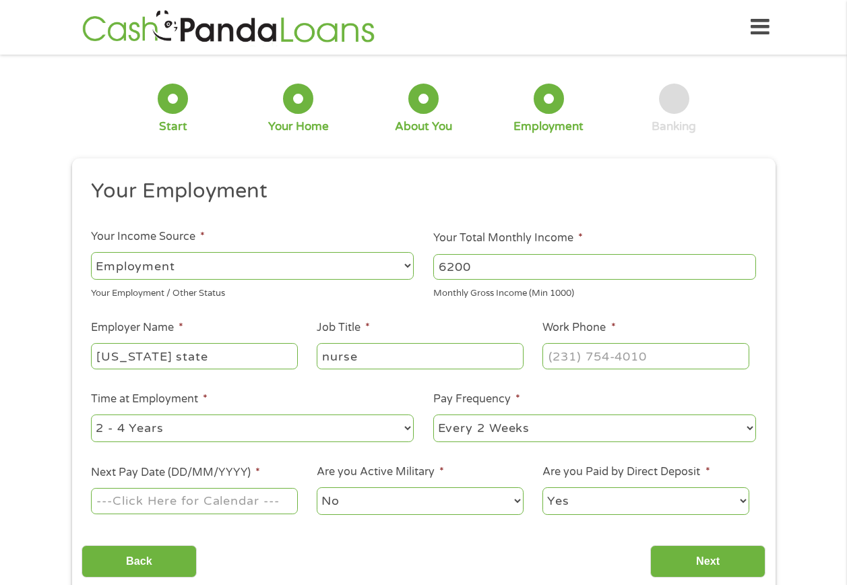
type input "nurse"
drag, startPoint x: 592, startPoint y: 359, endPoint x: 598, endPoint y: 353, distance: 8.1
click at [592, 359] on input "(___) ___-____" at bounding box center [646, 356] width 206 height 26
type input "[PHONE_NUMBER]"
click at [181, 435] on select "--- Choose one --- 1 Year or less 1 - 2 Years 2 - 4 Years Over 4 Years" at bounding box center [252, 429] width 323 height 28
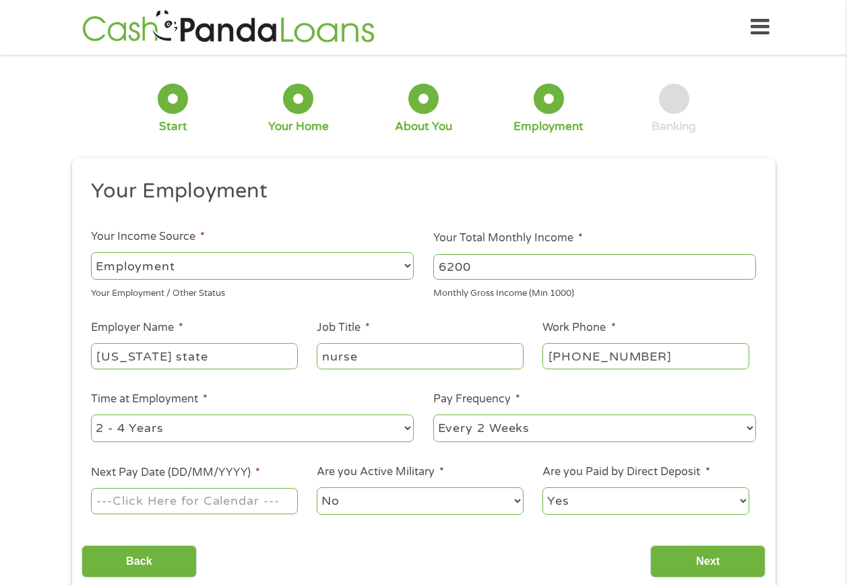
click at [91, 415] on select "--- Choose one --- 1 Year or less 1 - 2 Years 2 - 4 Years Over 4 Years" at bounding box center [252, 429] width 323 height 28
drag, startPoint x: 532, startPoint y: 429, endPoint x: 525, endPoint y: 439, distance: 12.2
click at [532, 429] on select "--- Choose one --- Every 2 Weeks Every Week Monthly Semi-Monthly" at bounding box center [594, 429] width 323 height 28
select select "semimonthly"
click at [433, 415] on select "--- Choose one --- Every 2 Weeks Every Week Monthly Semi-Monthly" at bounding box center [594, 429] width 323 height 28
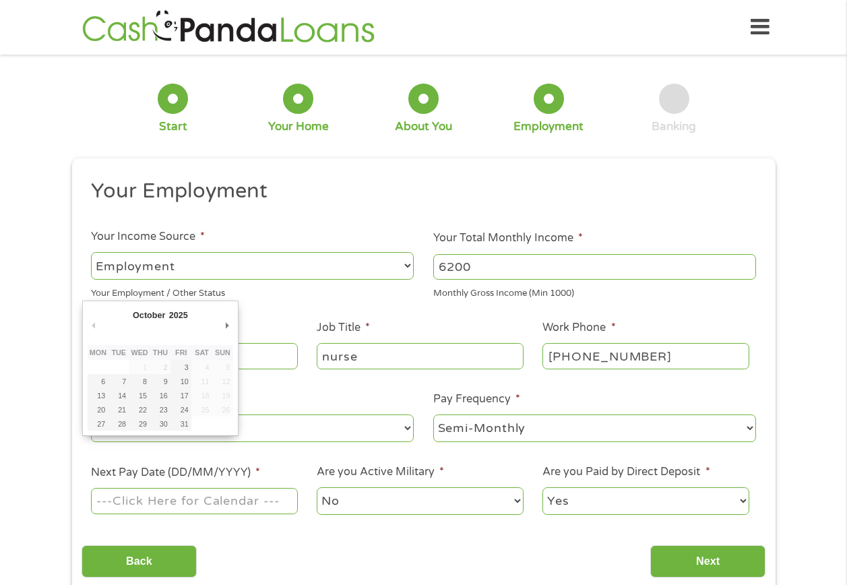
click at [233, 494] on input "Next Pay Date (DD/MM/YYYY) *" at bounding box center [194, 501] width 206 height 26
type input "[DATE]"
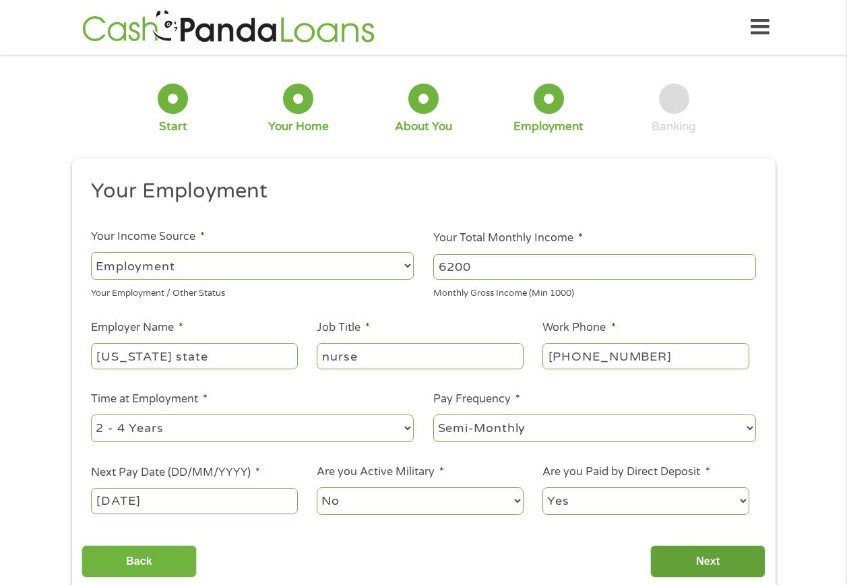
click at [706, 560] on input "Next" at bounding box center [707, 561] width 115 height 33
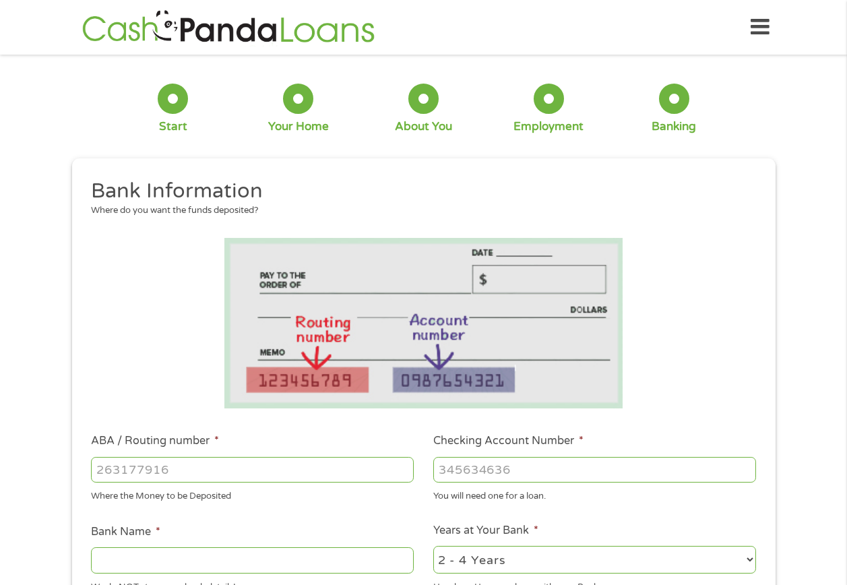
click at [166, 477] on input "ABA / Routing number *" at bounding box center [252, 470] width 323 height 26
type input "325180870"
type input "HARBORSTONE CREDIT UNION"
type input "325180870"
click at [481, 462] on input "Checking Account Number *" at bounding box center [594, 470] width 323 height 26
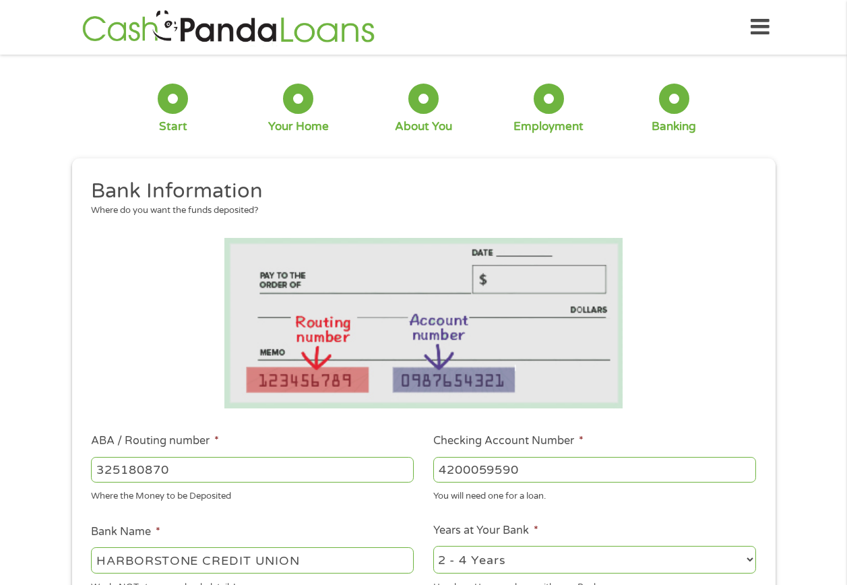
type input "4200059590"
click at [502, 552] on select "2 - 4 Years 6 - 12 Months 1 - 2 Years Over 4 Years" at bounding box center [594, 560] width 323 height 28
select select "60months"
click at [433, 546] on select "2 - 4 Years 6 - 12 Months 1 - 2 Years Over 4 Years" at bounding box center [594, 560] width 323 height 28
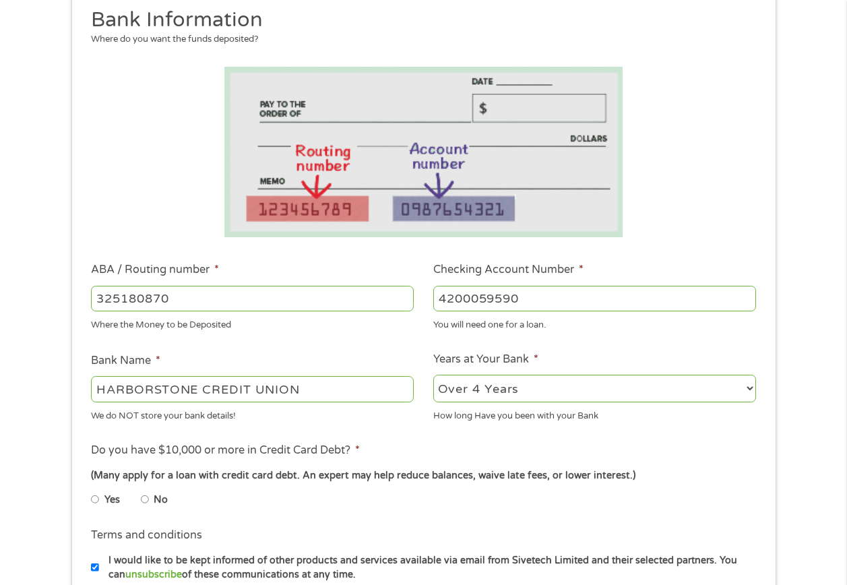
scroll to position [270, 0]
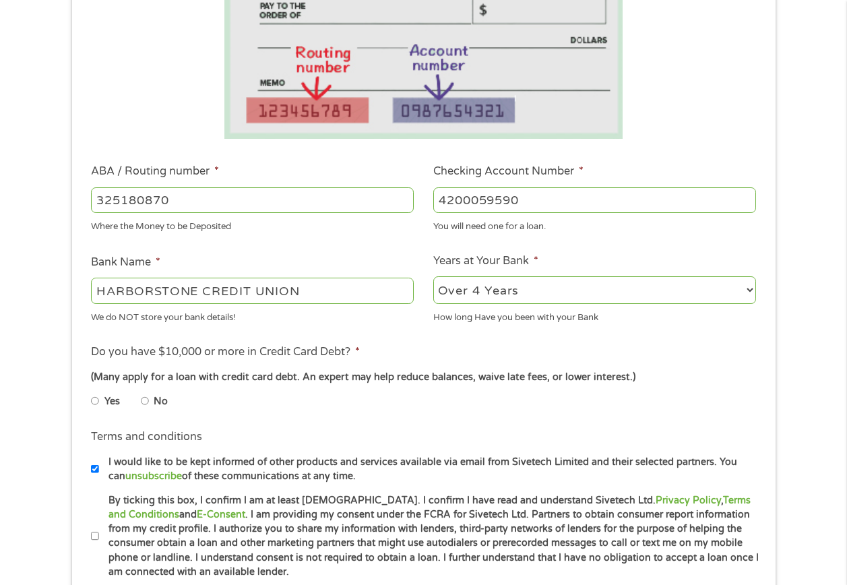
click at [148, 397] on input "No" at bounding box center [145, 401] width 8 height 22
radio input "true"
click at [94, 533] on input "By ticking this box, I confirm I am at least [DEMOGRAPHIC_DATA]. I confirm I ha…" at bounding box center [95, 537] width 8 height 22
checkbox input "true"
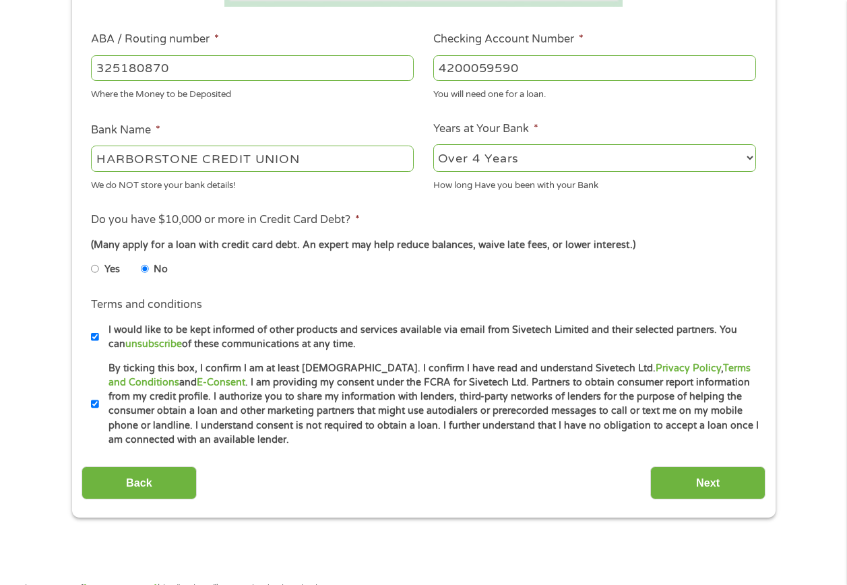
scroll to position [539, 0]
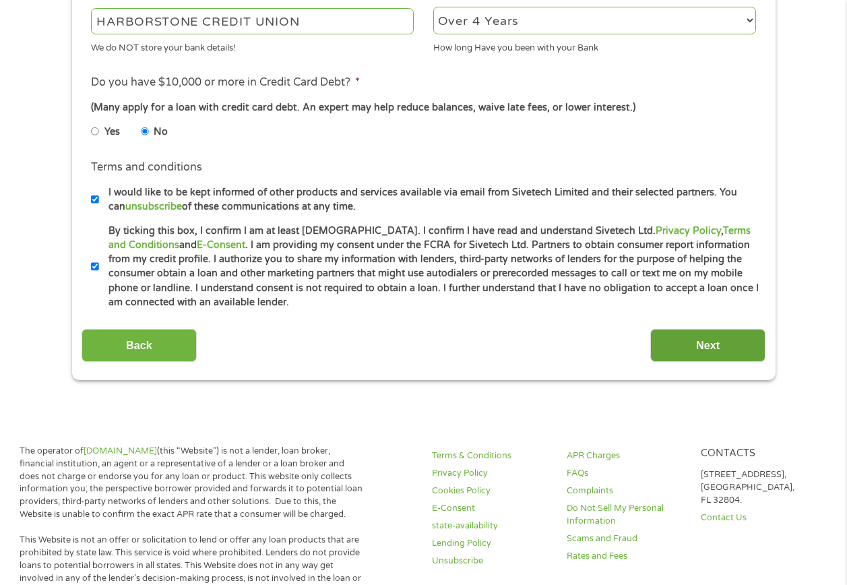
click at [696, 346] on input "Next" at bounding box center [707, 345] width 115 height 33
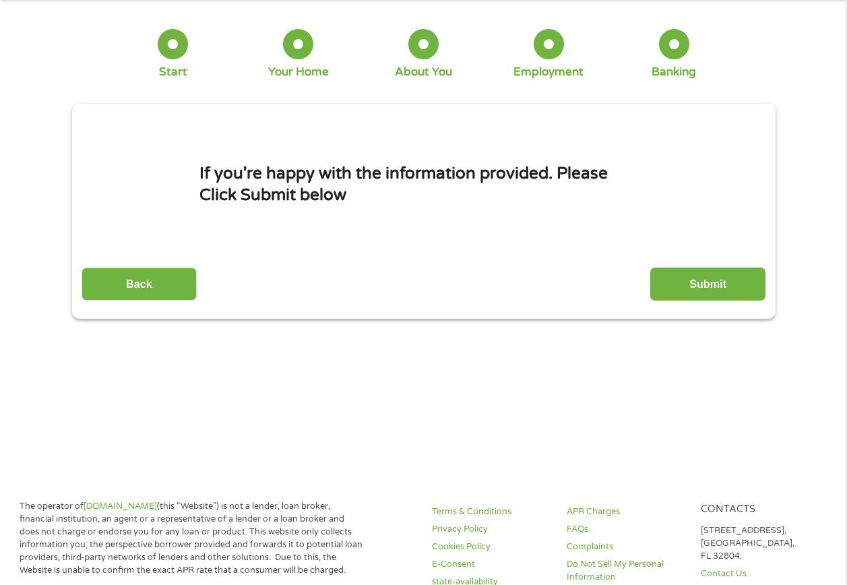
scroll to position [0, 0]
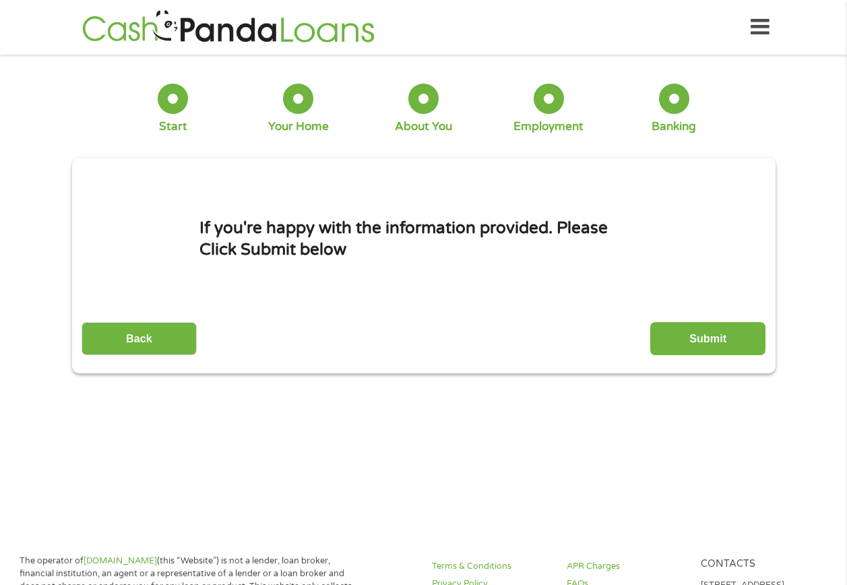
click at [719, 338] on input "Submit" at bounding box center [707, 338] width 115 height 33
